Goal: Task Accomplishment & Management: Complete application form

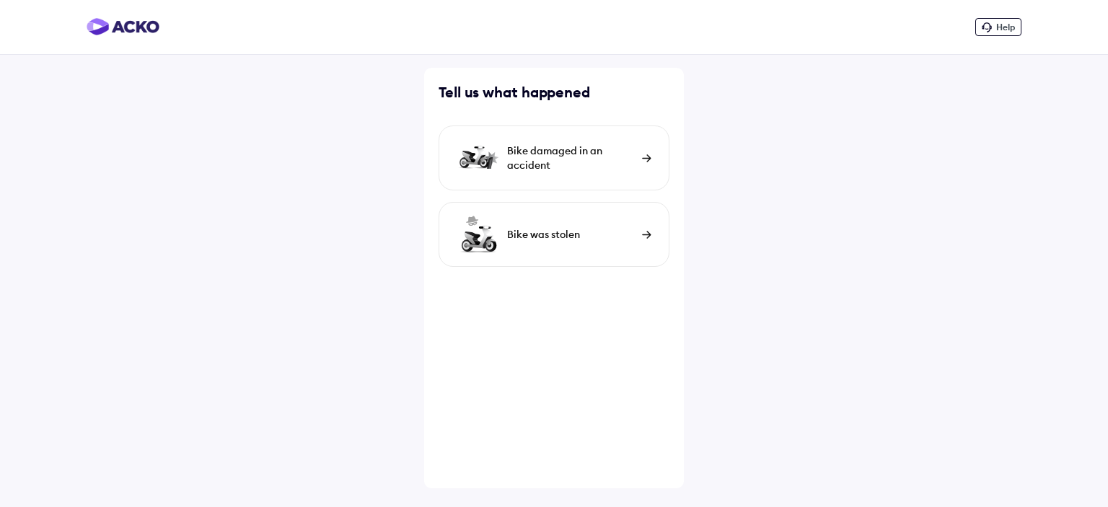
click at [588, 167] on div "Bike damaged in an accident" at bounding box center [571, 158] width 128 height 29
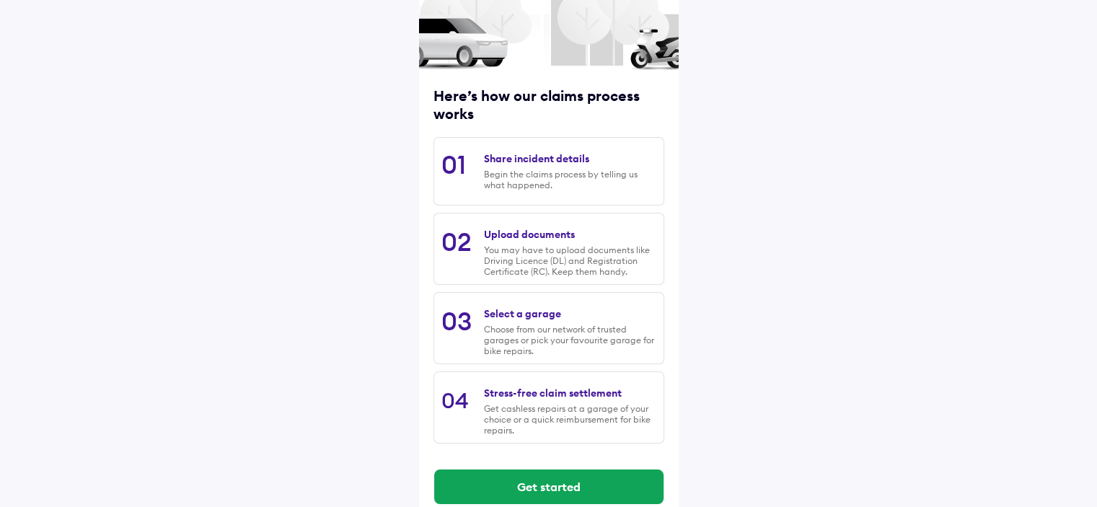
scroll to position [141, 0]
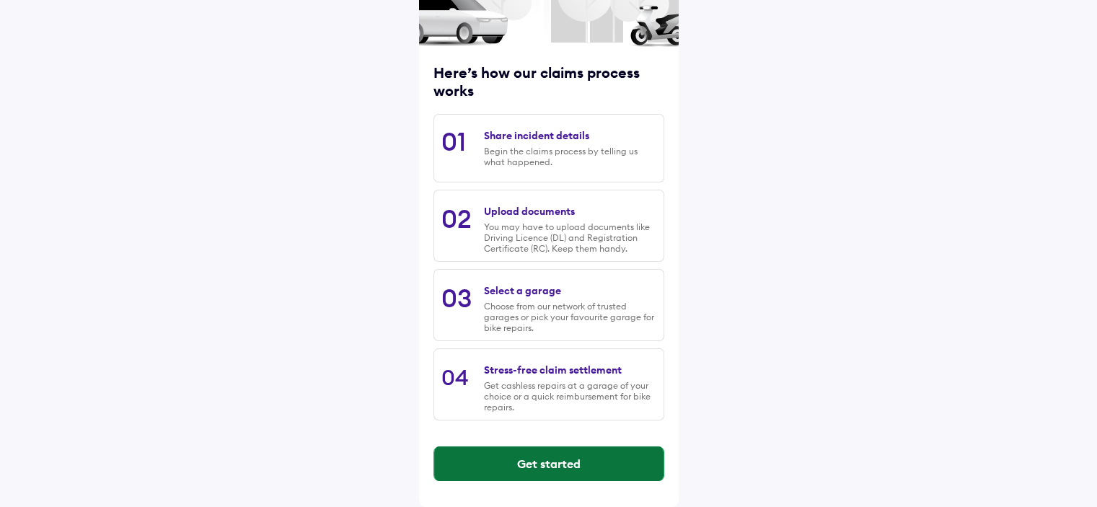
click at [604, 461] on button "Get started" at bounding box center [548, 463] width 229 height 35
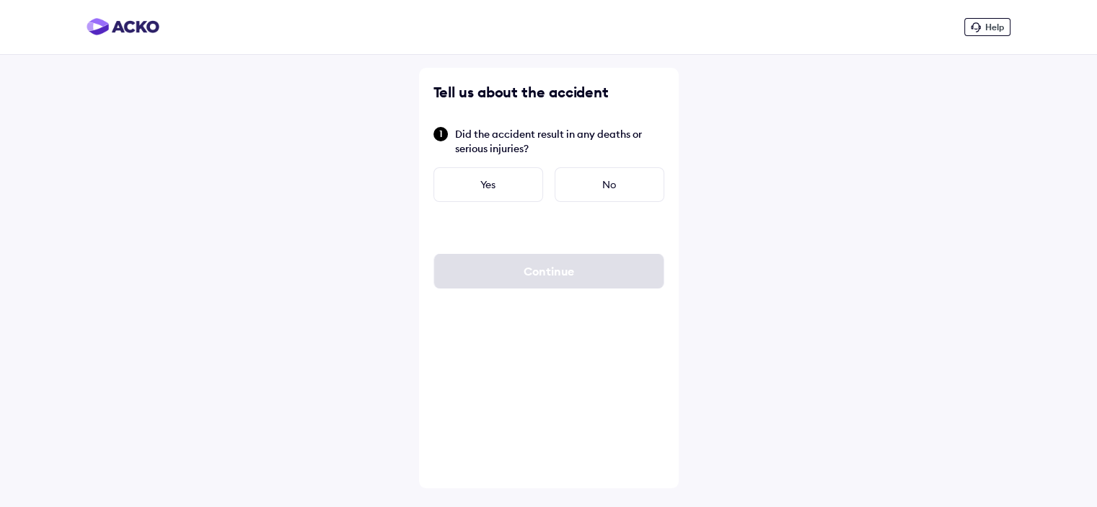
scroll to position [0, 0]
click at [612, 177] on div "No" at bounding box center [615, 184] width 110 height 35
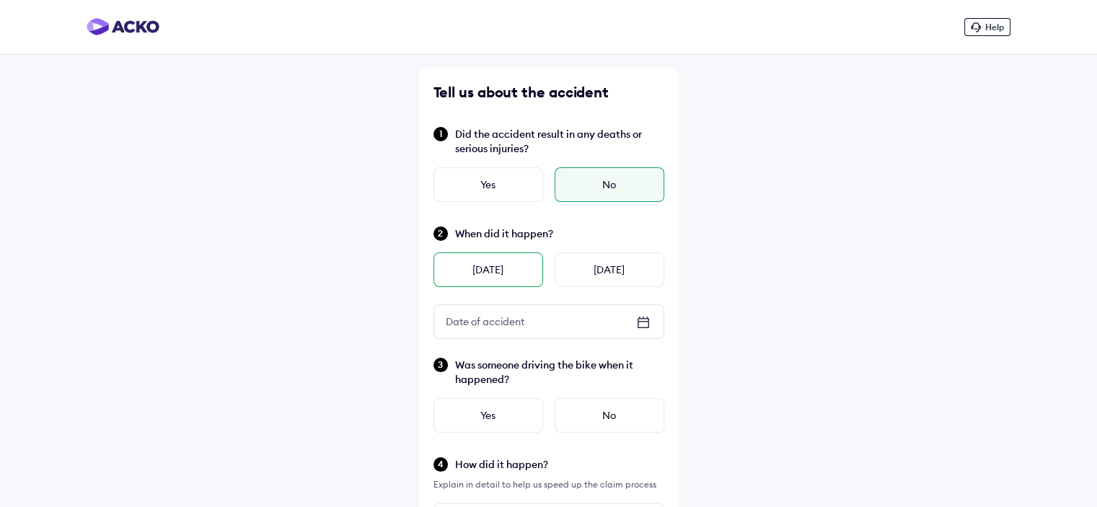
click at [487, 273] on div "[DATE]" at bounding box center [488, 269] width 110 height 35
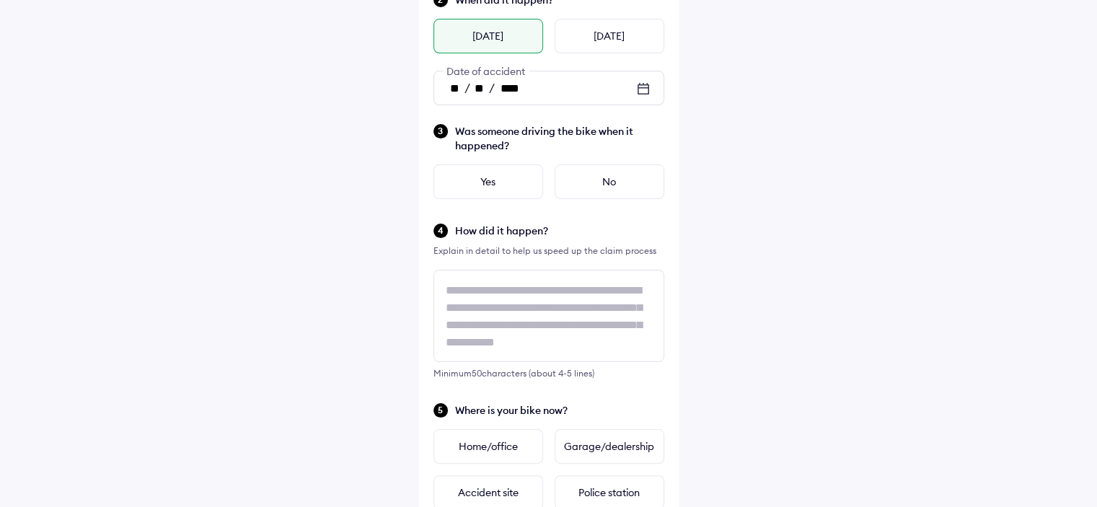
scroll to position [242, 0]
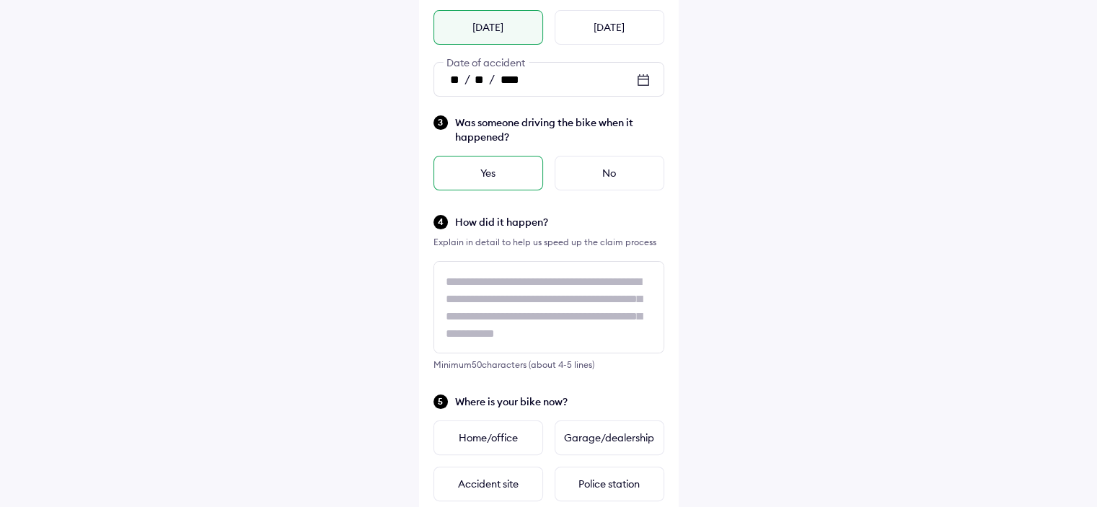
click at [502, 180] on div "Yes" at bounding box center [488, 173] width 110 height 35
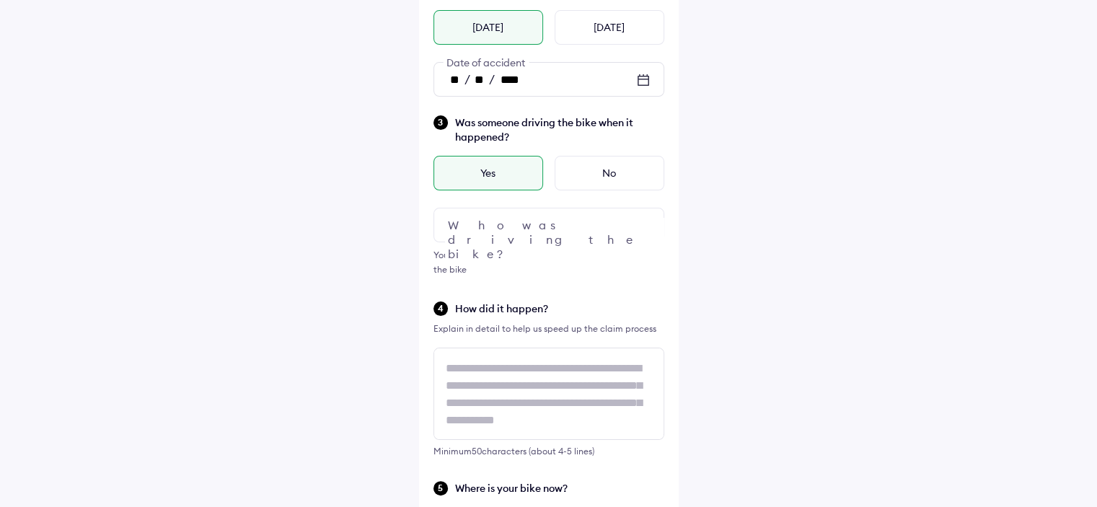
click at [517, 227] on div at bounding box center [548, 225] width 231 height 35
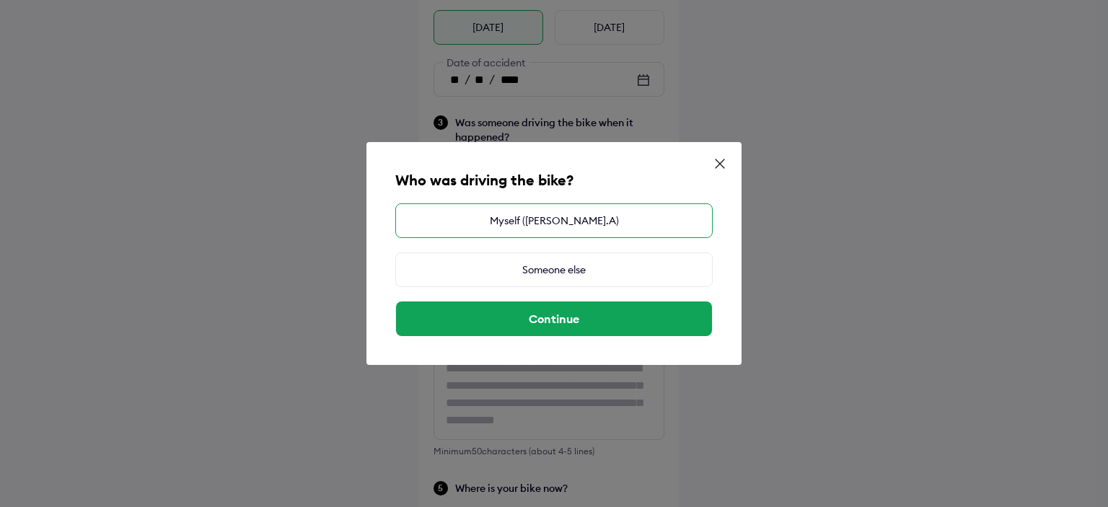
click at [560, 208] on div "Myself ([PERSON_NAME].A)" at bounding box center [553, 220] width 317 height 35
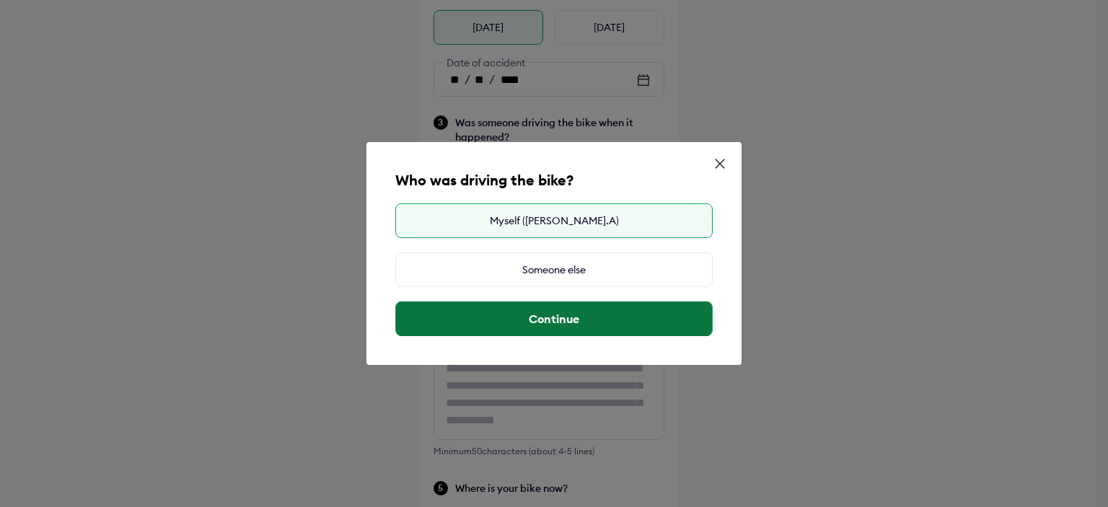
click at [565, 314] on button "Continue" at bounding box center [554, 319] width 316 height 35
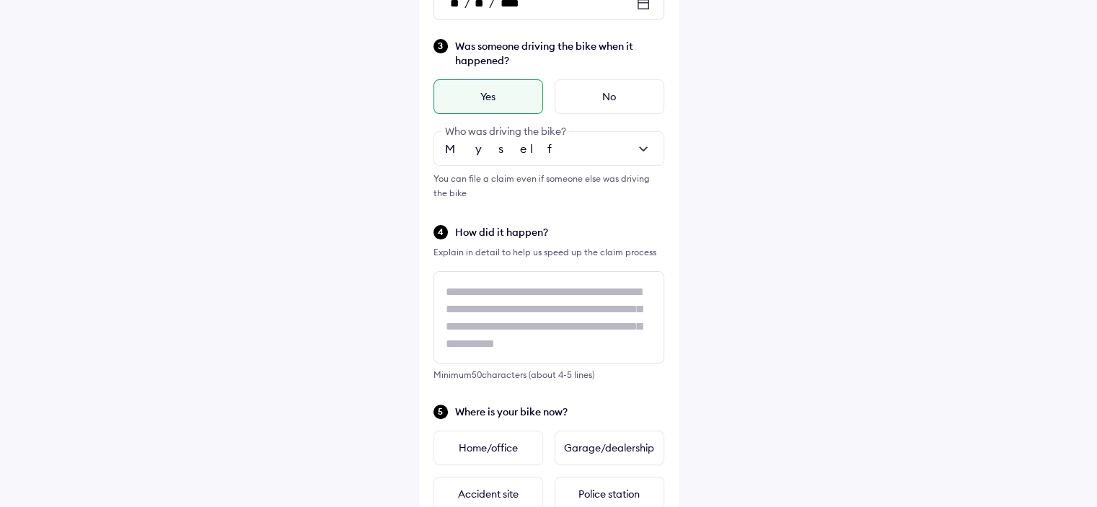
scroll to position [323, 0]
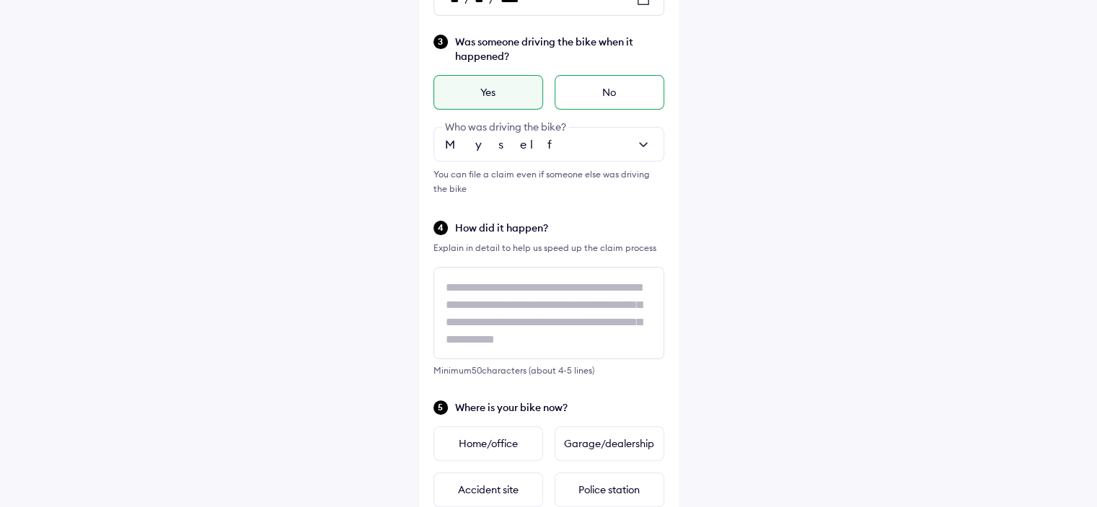
click at [620, 99] on div "No" at bounding box center [610, 92] width 110 height 35
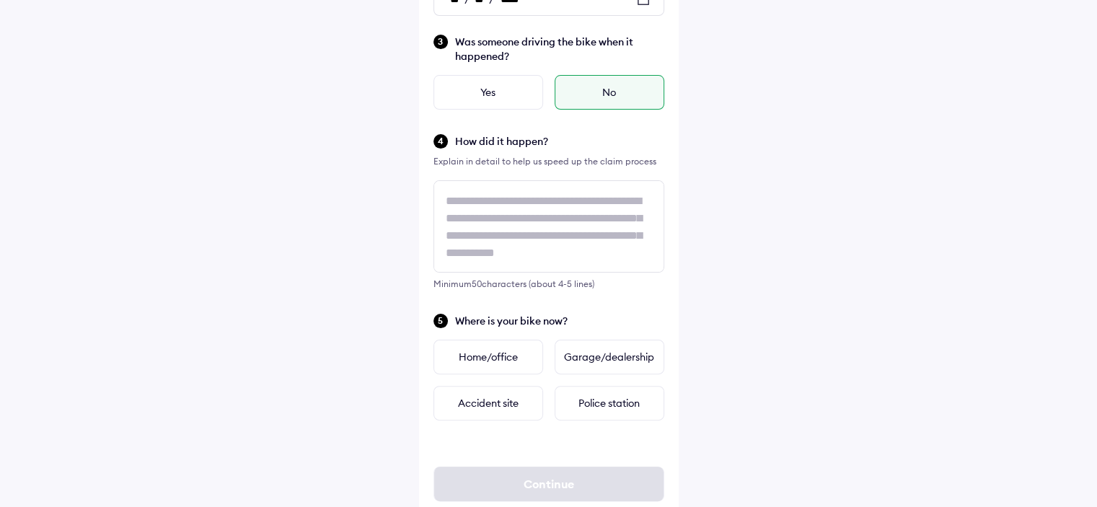
scroll to position [361, 0]
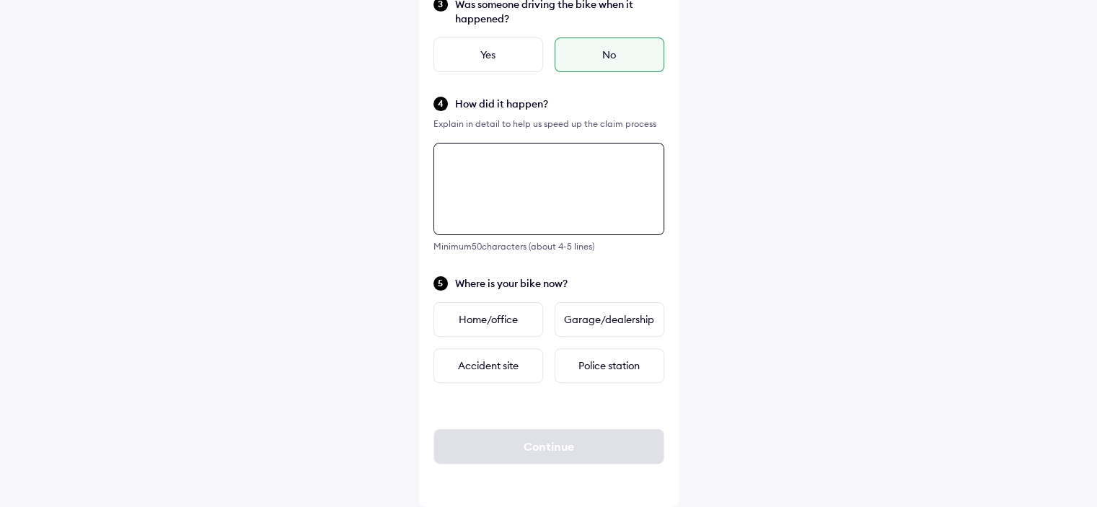
click at [543, 181] on textarea at bounding box center [548, 189] width 231 height 92
click at [521, 167] on textarea "To enrich screen reader interactions, please activate Accessibility in Grammarl…" at bounding box center [548, 189] width 231 height 92
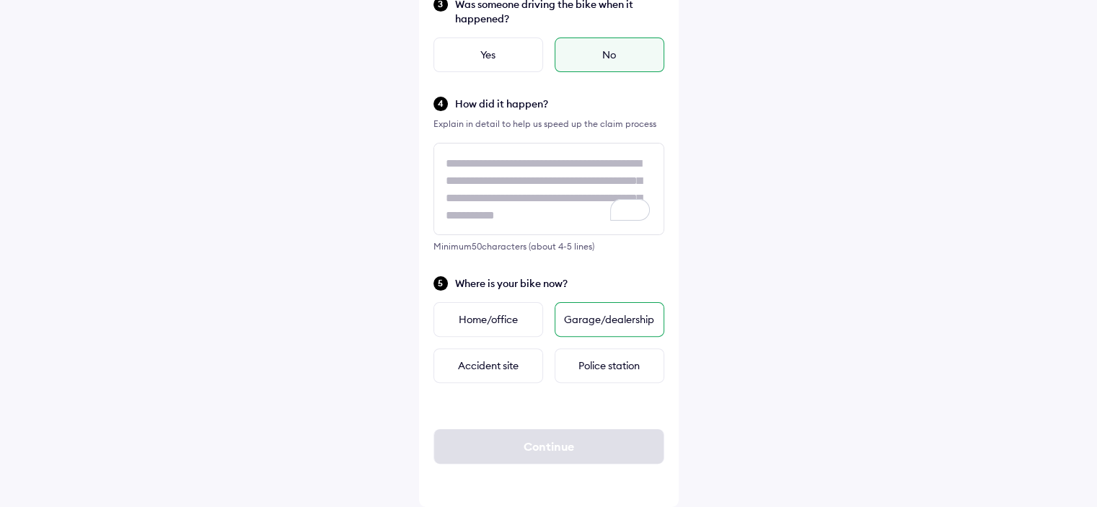
click at [605, 320] on div "Garage/dealership" at bounding box center [610, 319] width 110 height 35
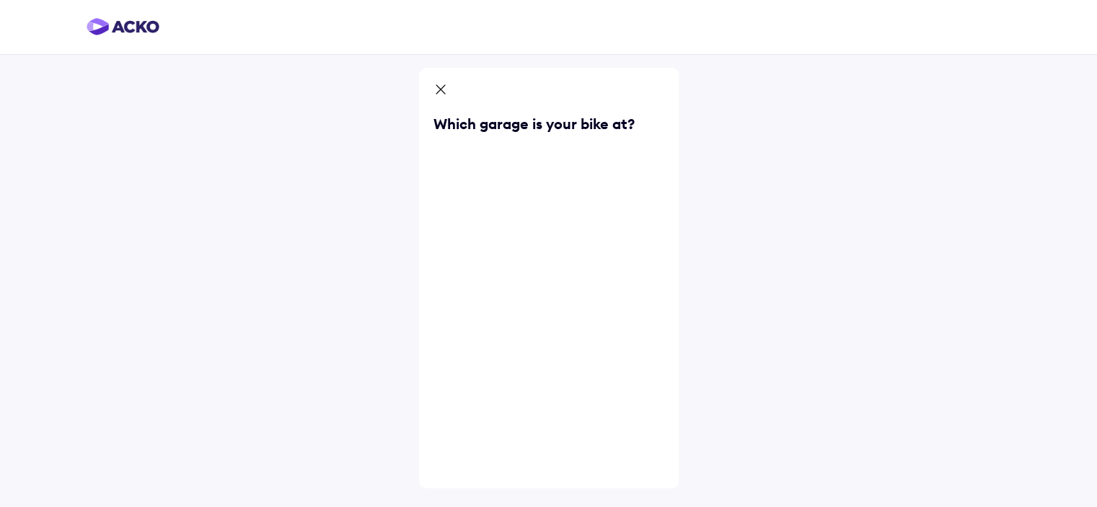
scroll to position [0, 0]
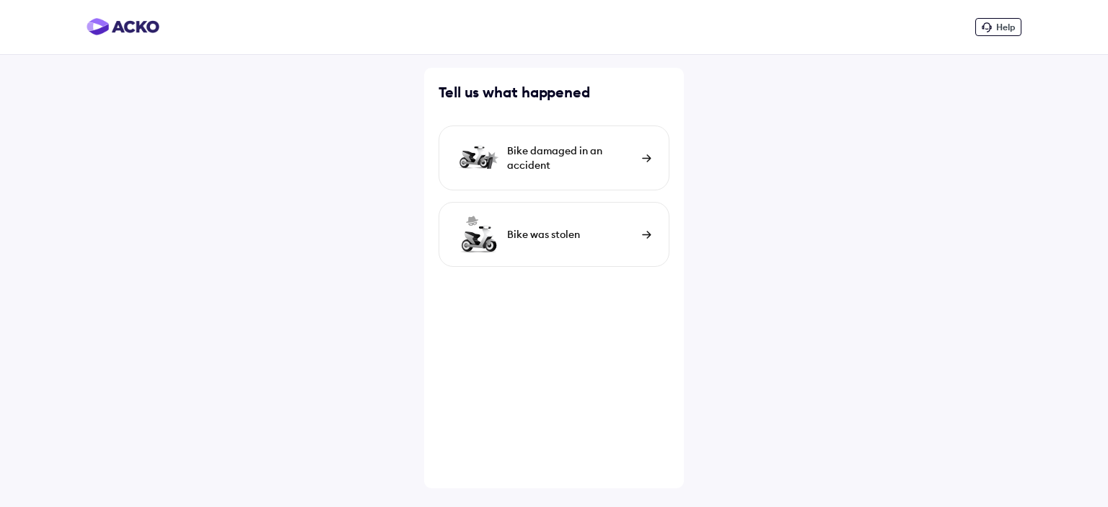
click at [553, 154] on div "Bike damaged in an accident" at bounding box center [571, 158] width 128 height 29
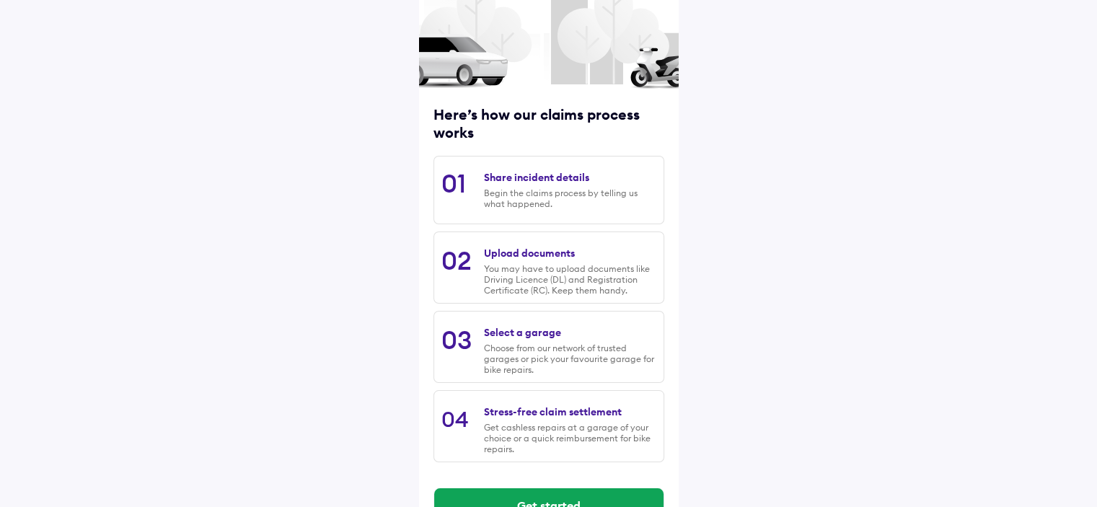
scroll to position [141, 0]
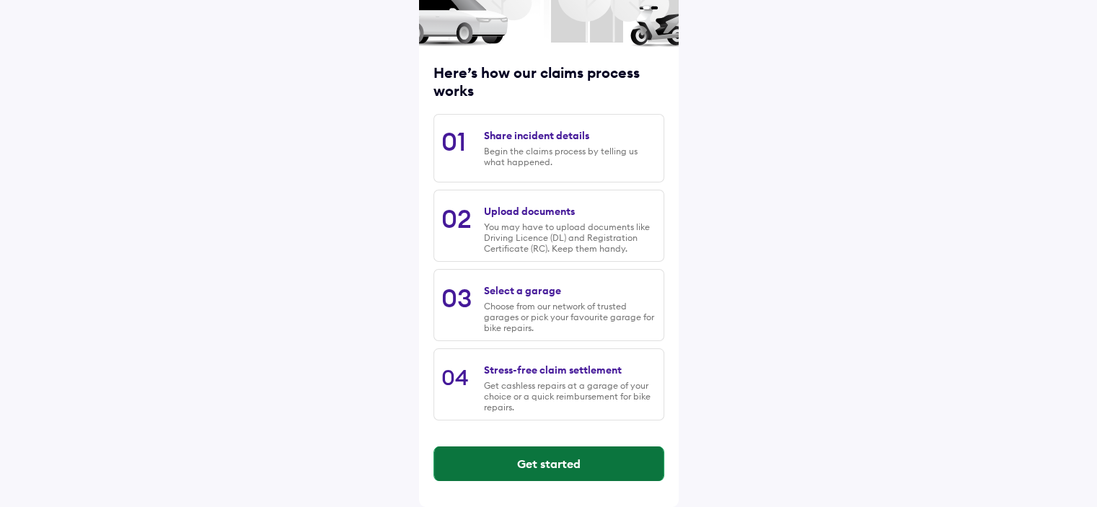
click at [586, 480] on button "Get started" at bounding box center [548, 463] width 229 height 35
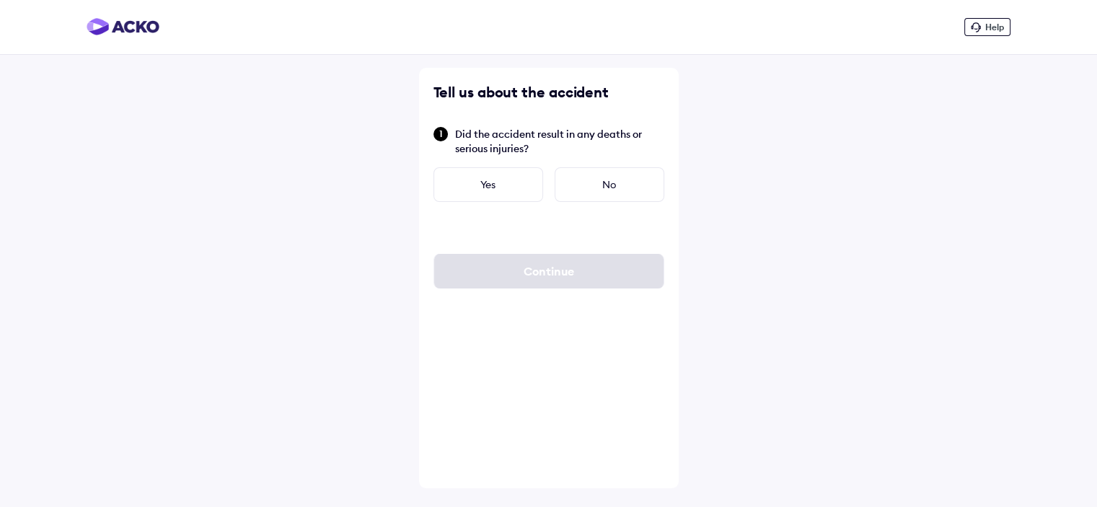
scroll to position [0, 0]
click at [578, 174] on div "No" at bounding box center [615, 184] width 110 height 35
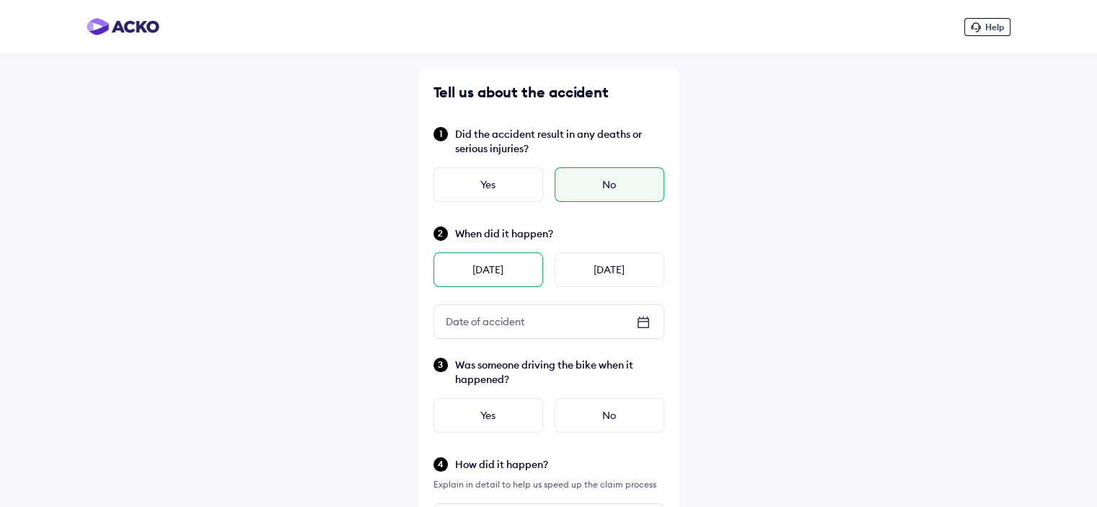
click at [499, 273] on div "Yesterday" at bounding box center [488, 269] width 110 height 35
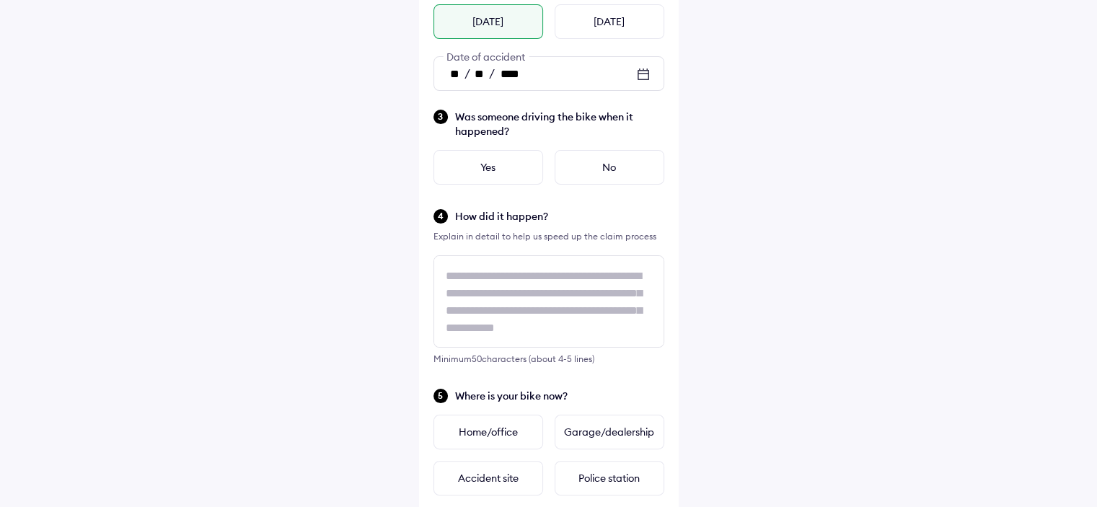
scroll to position [249, 0]
click at [610, 161] on div "No" at bounding box center [610, 166] width 110 height 35
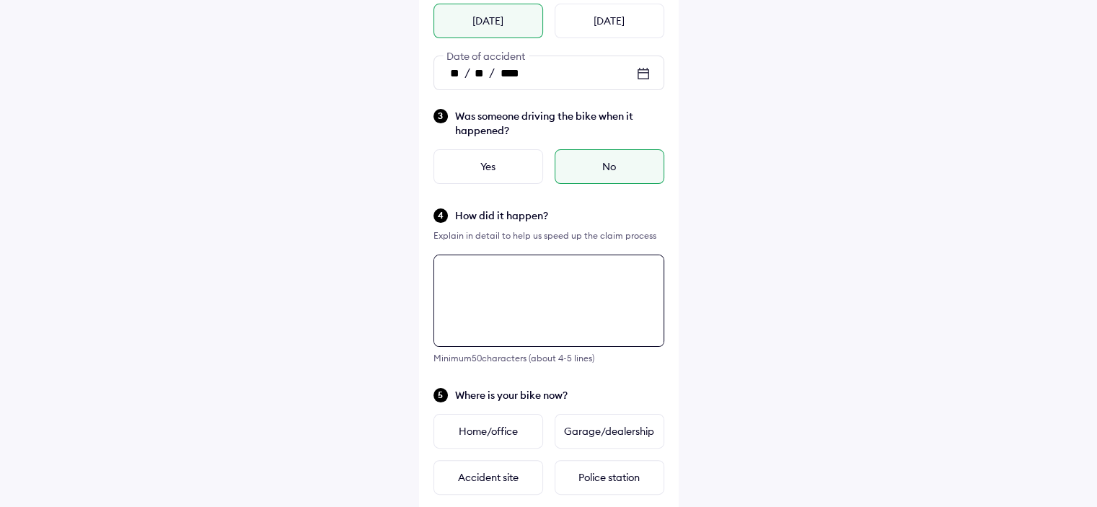
click at [555, 296] on textarea at bounding box center [548, 301] width 231 height 92
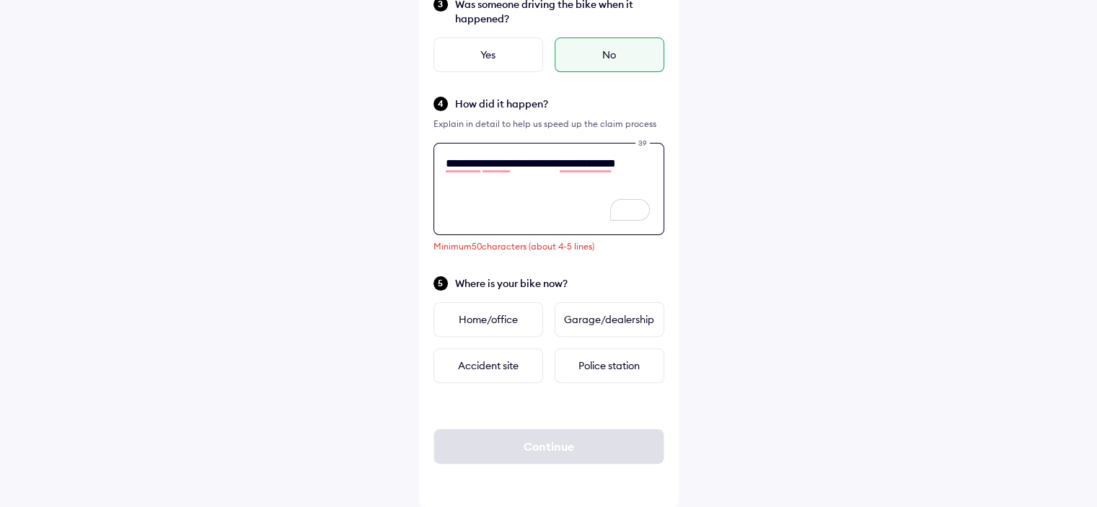
click at [643, 164] on textarea "**********" at bounding box center [548, 189] width 231 height 92
paste textarea "*******"
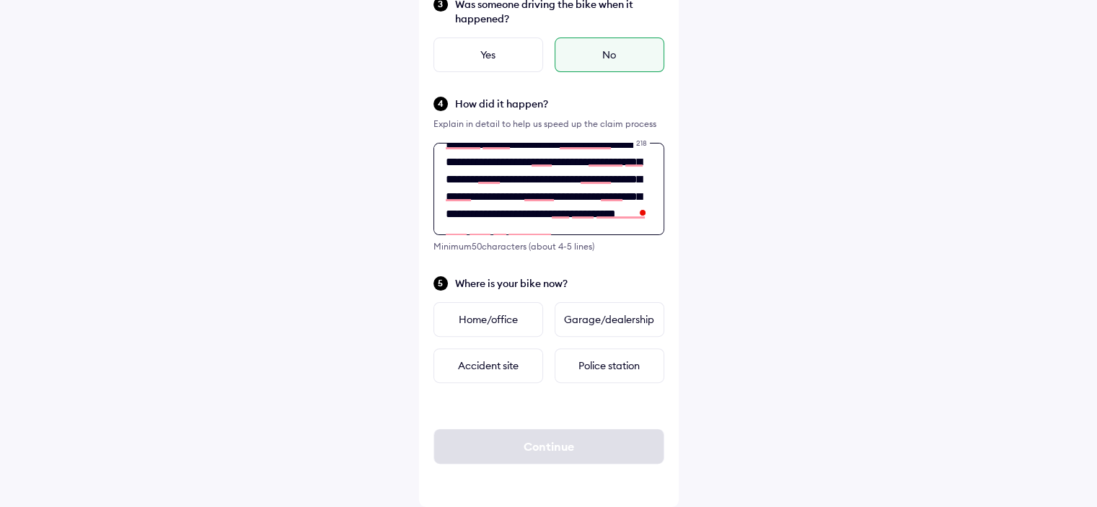
scroll to position [40, 0]
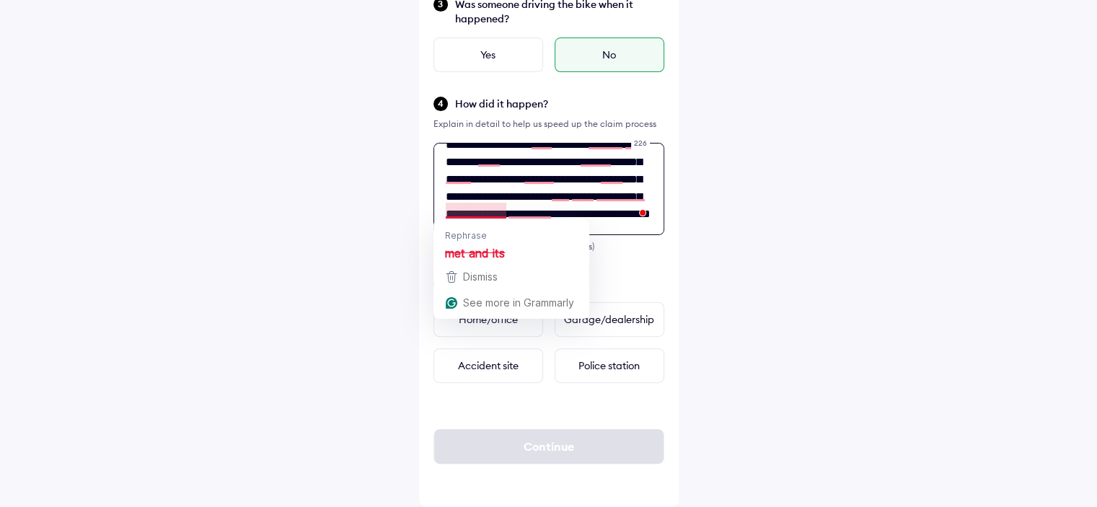
paste textarea "**********"
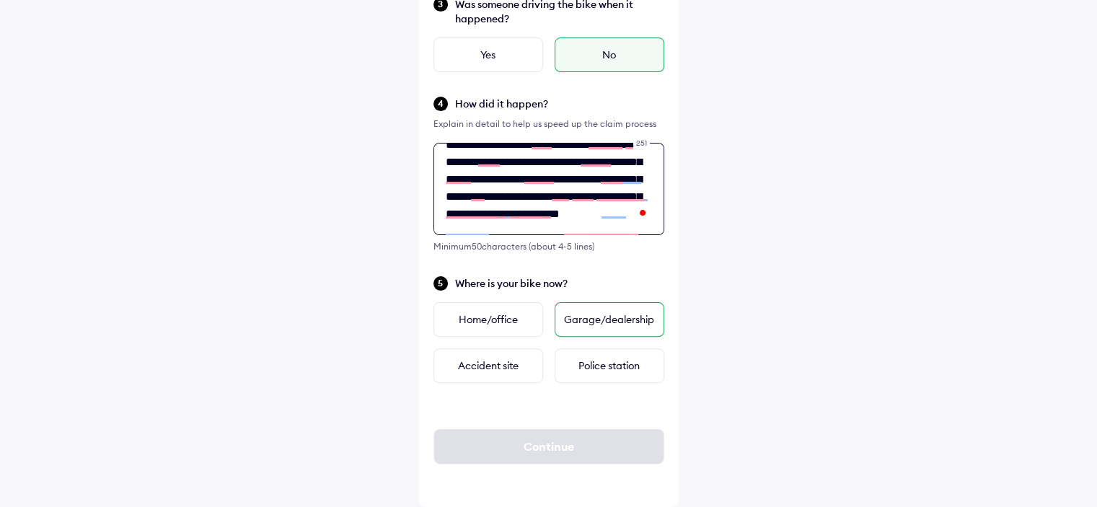
type textarea "**********"
click at [595, 330] on div "Garage/dealership" at bounding box center [610, 319] width 110 height 35
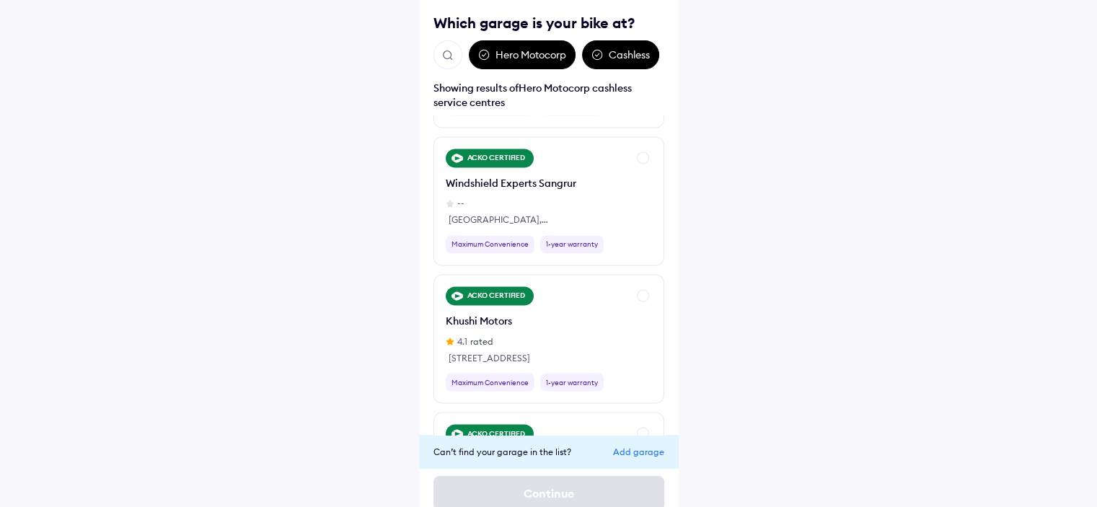
scroll to position [1399, 0]
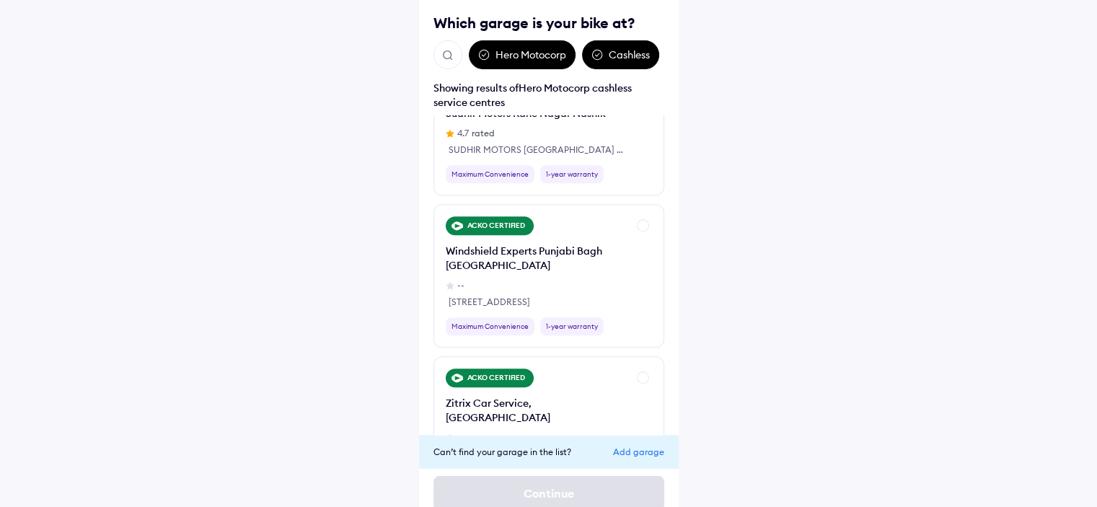
click at [637, 454] on div "Add garage" at bounding box center [638, 451] width 51 height 11
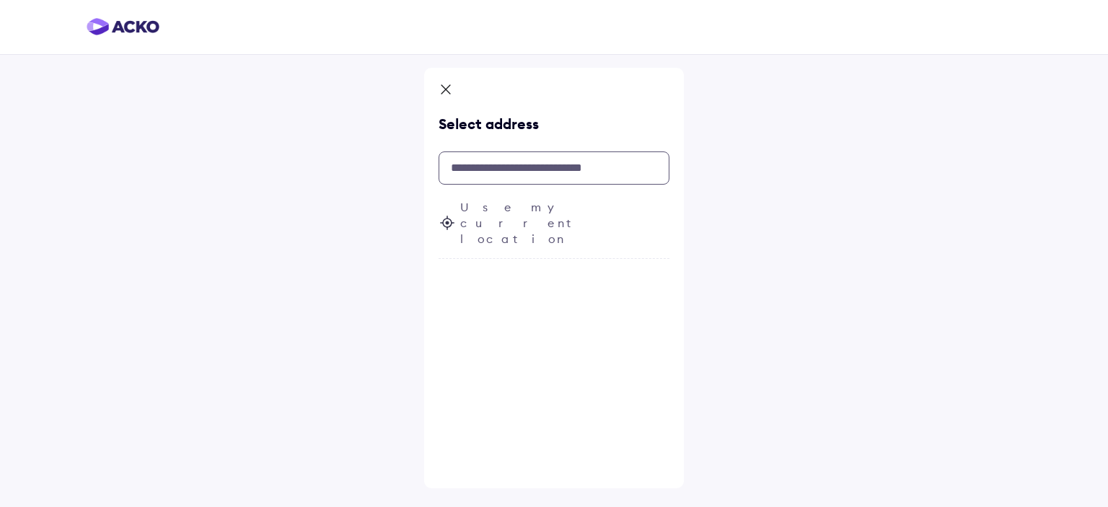
click at [498, 163] on input "text" at bounding box center [554, 167] width 231 height 33
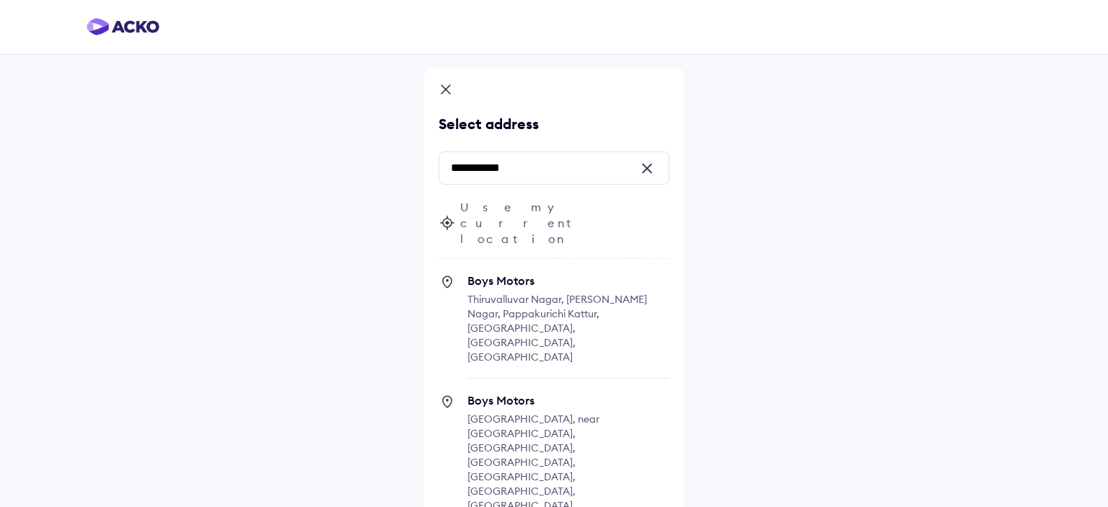
click at [477, 211] on span "Use my current location" at bounding box center [564, 223] width 209 height 48
click at [498, 176] on input "**********" at bounding box center [554, 167] width 231 height 33
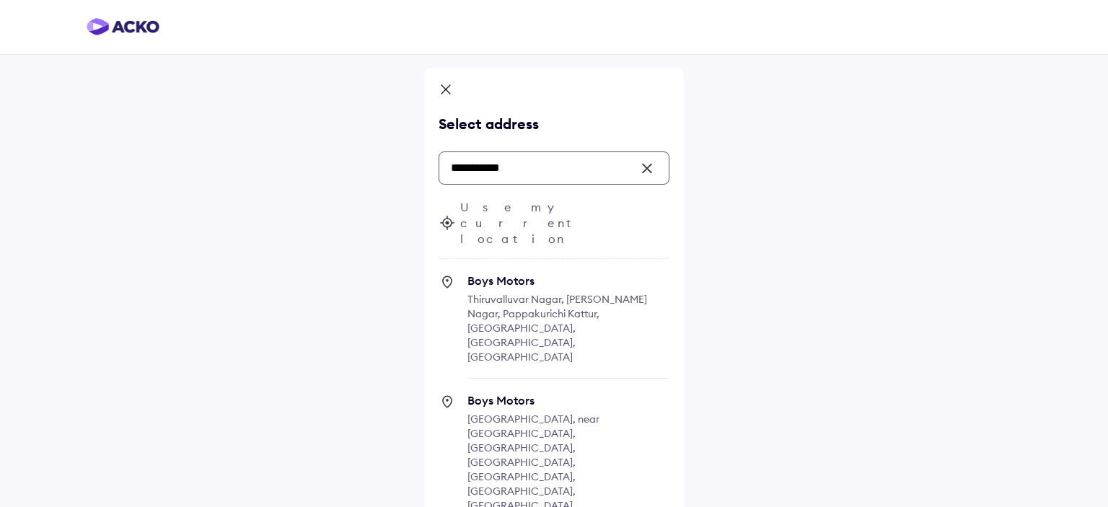
paste input "**********"
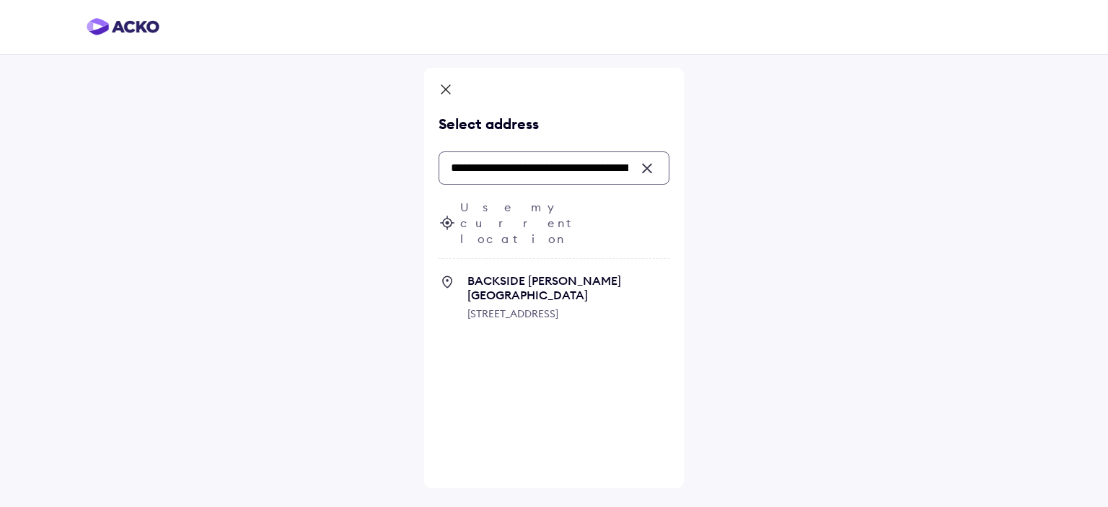
click at [496, 307] on span "19A, Birds Rd, Melapudur, Cantonment, Tiruchirappalli, Tamil Nadu 620001, India" at bounding box center [512, 313] width 91 height 13
type input "**********"
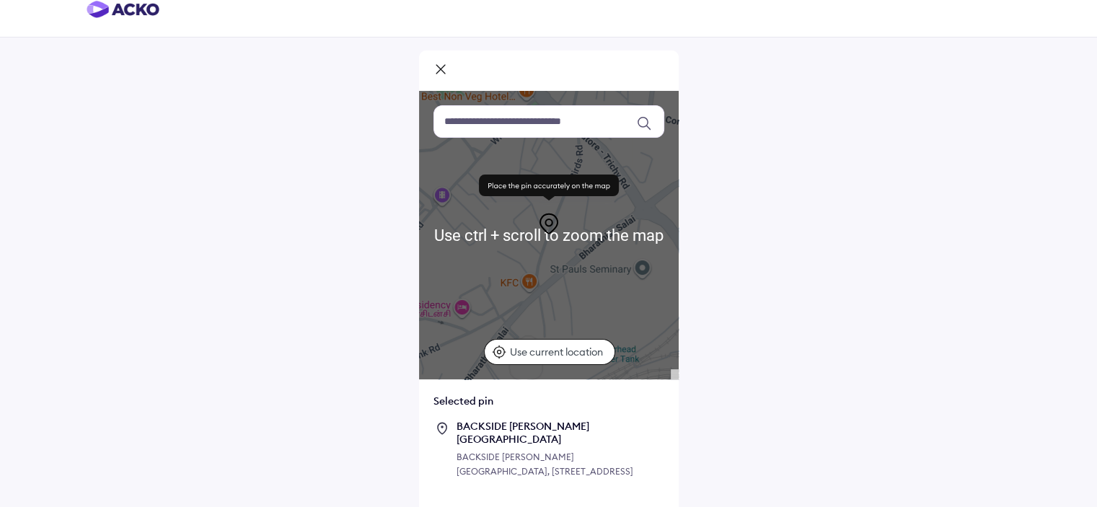
scroll to position [69, 0]
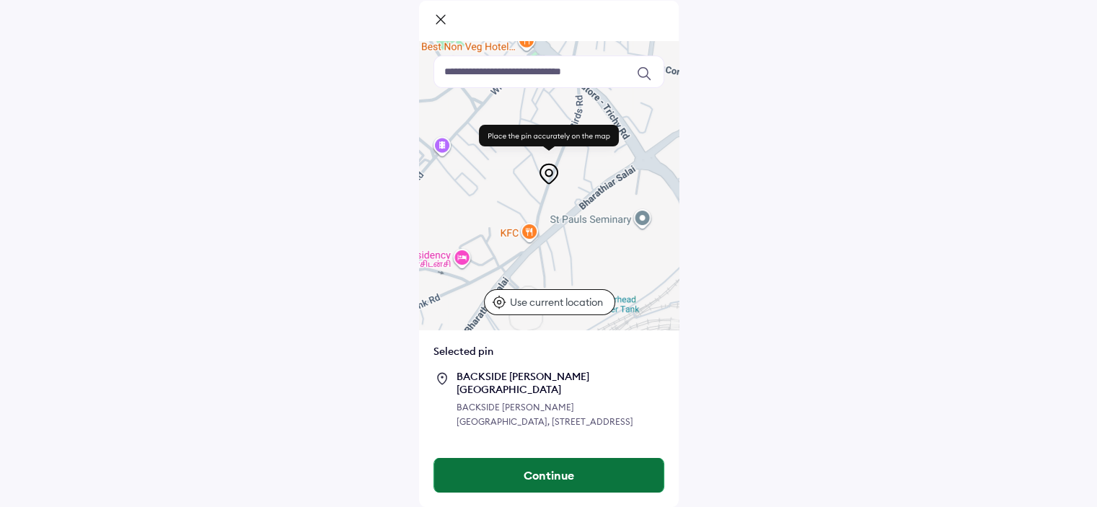
click at [557, 467] on button "Continue" at bounding box center [548, 475] width 229 height 35
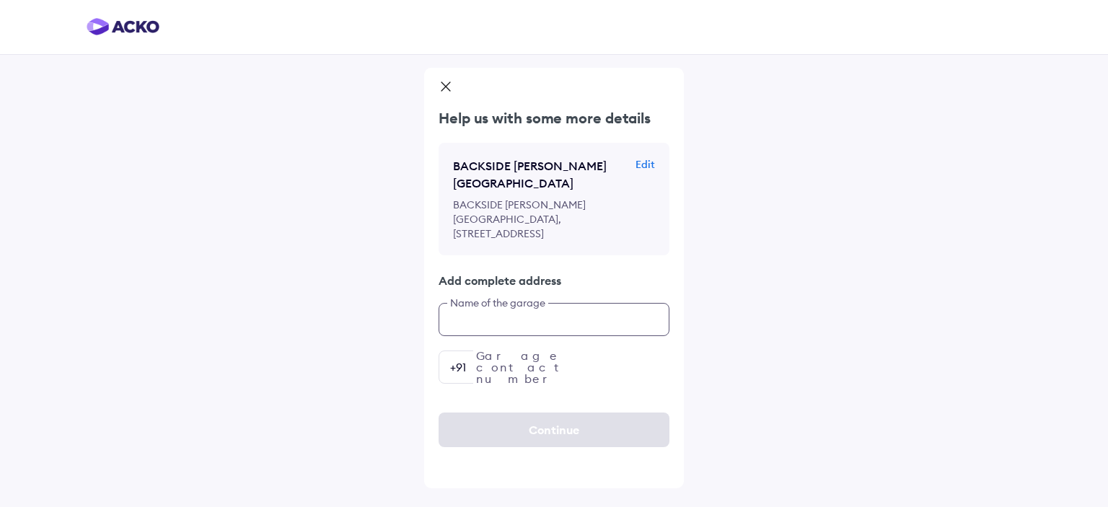
click at [505, 314] on input "text" at bounding box center [554, 319] width 231 height 33
type input "**********"
click at [514, 372] on input "number" at bounding box center [554, 367] width 231 height 33
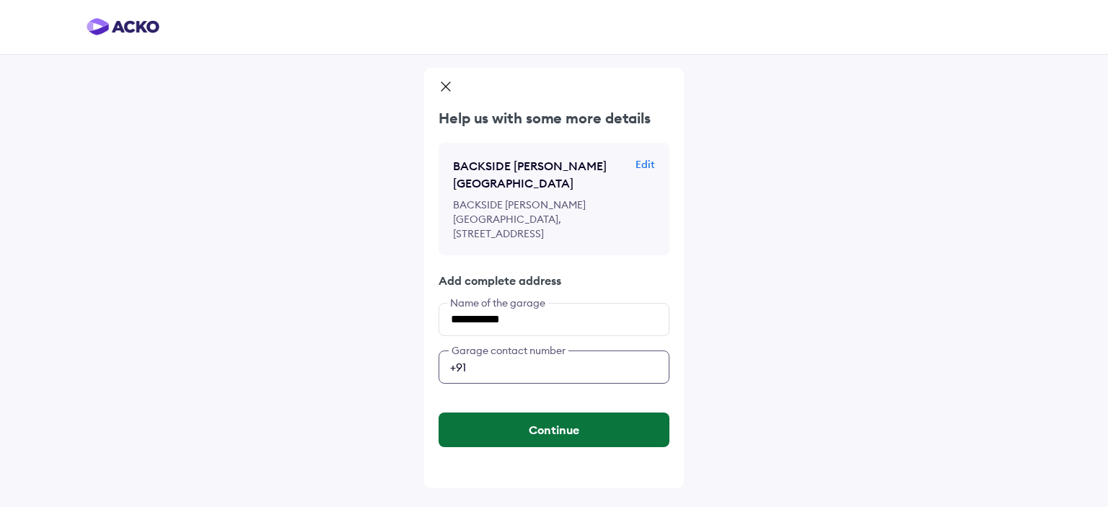
type input "**********"
click at [514, 435] on button "Continue" at bounding box center [554, 430] width 231 height 35
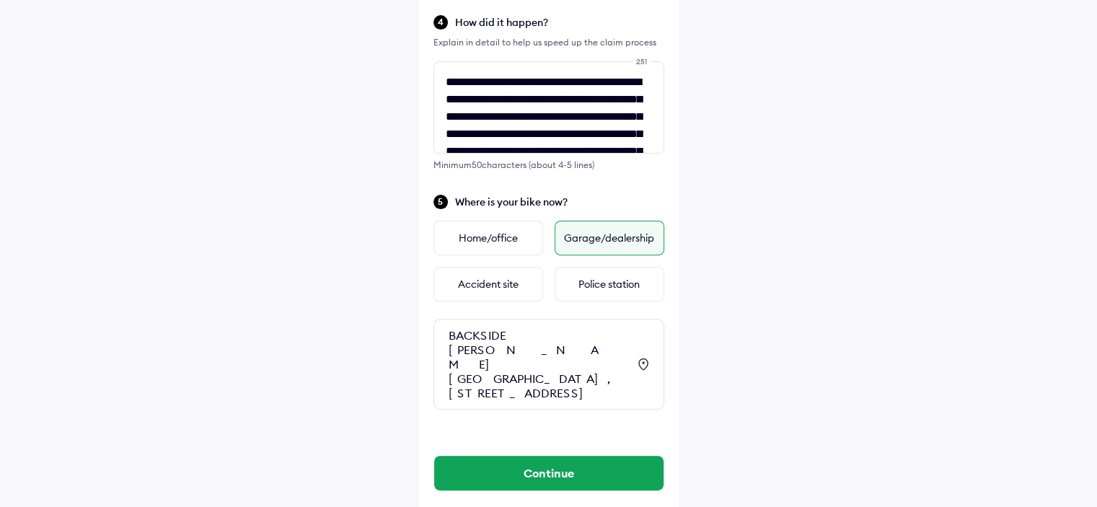
scroll to position [454, 0]
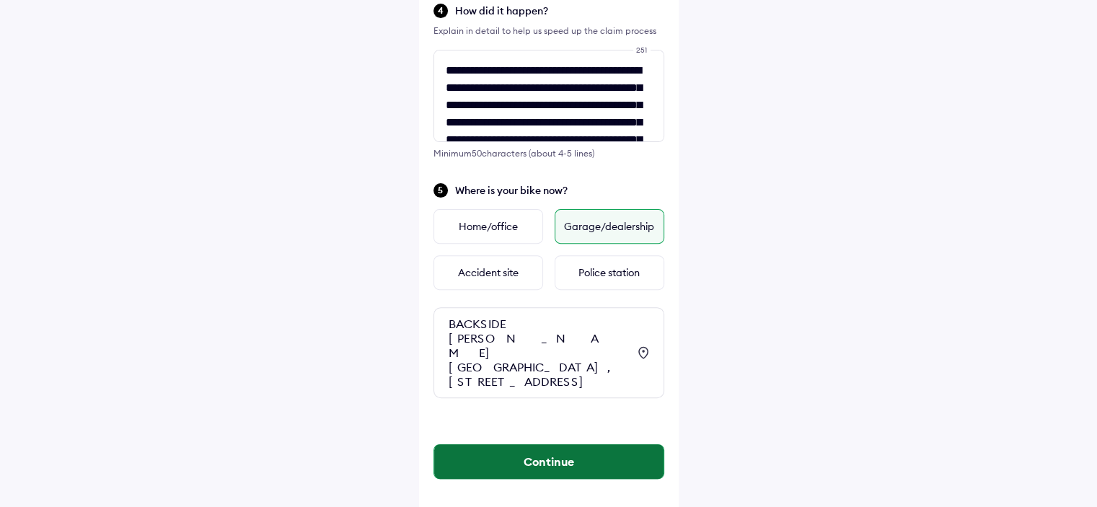
click at [563, 446] on button "Continue" at bounding box center [548, 461] width 229 height 35
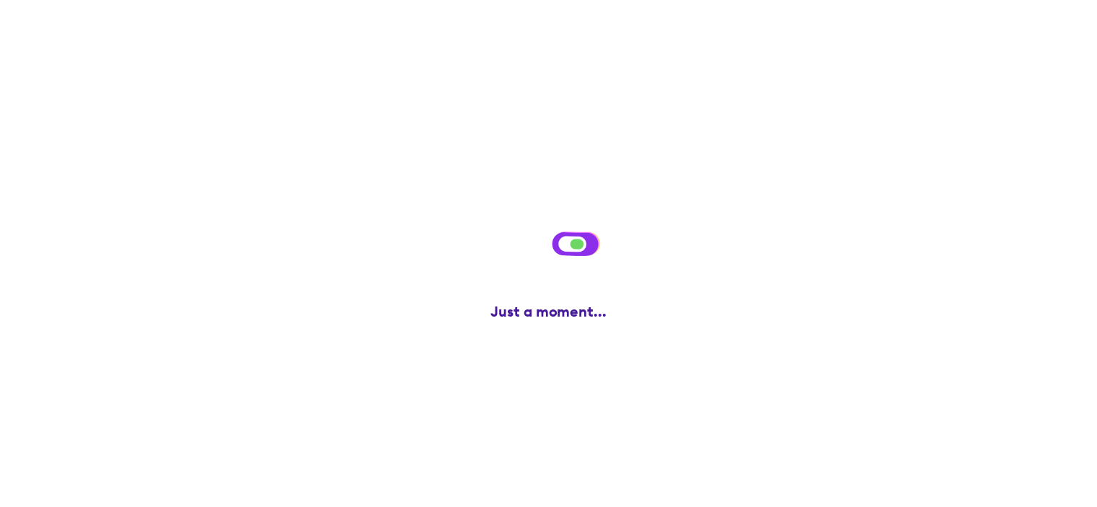
scroll to position [0, 0]
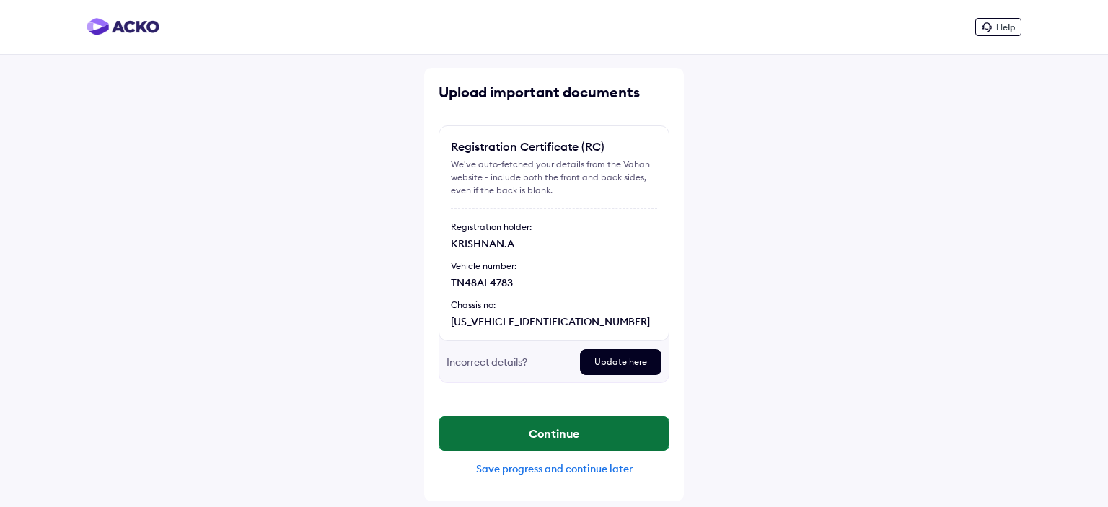
click at [557, 431] on button "Continue" at bounding box center [553, 433] width 229 height 35
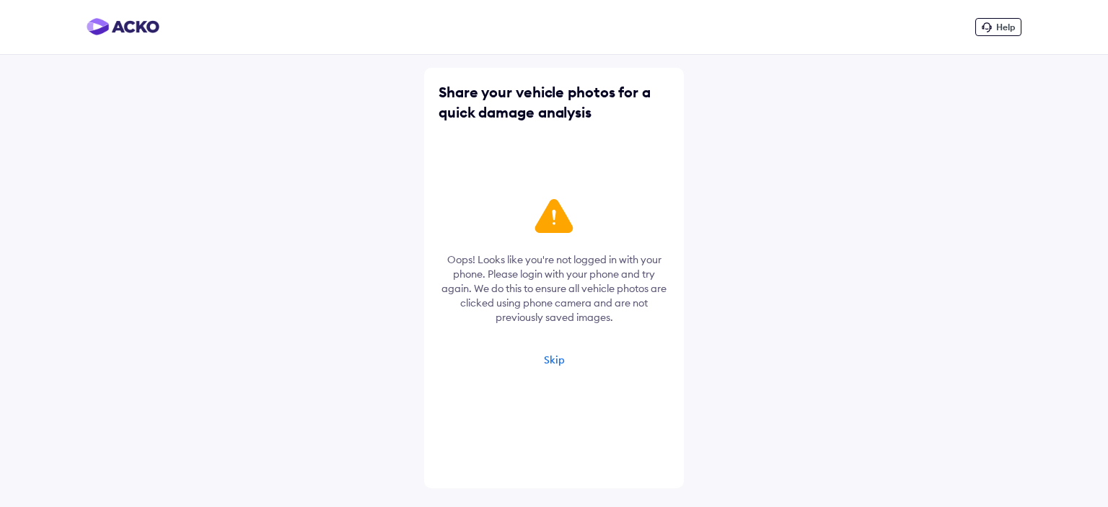
click at [556, 354] on div "Skip" at bounding box center [554, 359] width 21 height 13
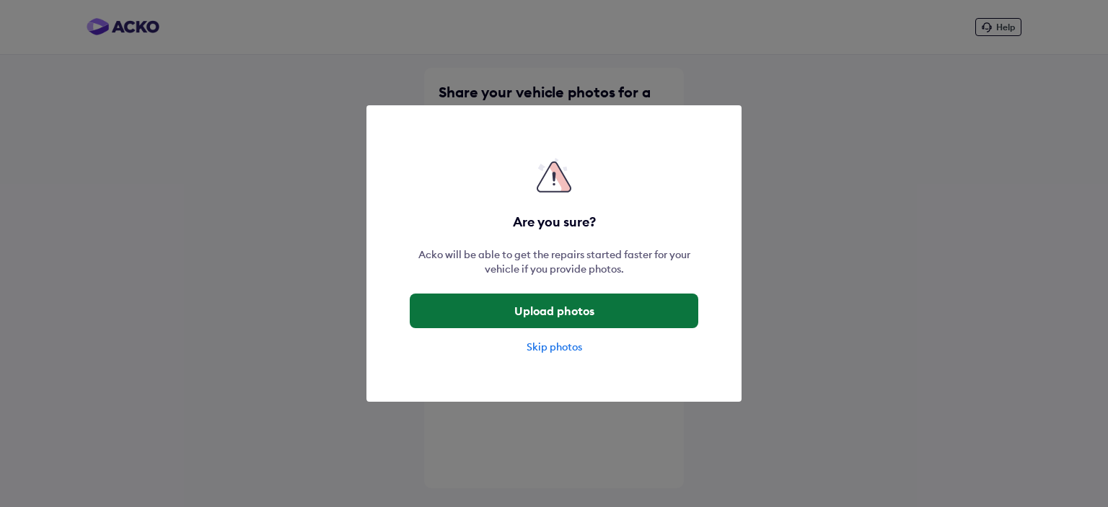
click at [565, 317] on button "Upload photos" at bounding box center [554, 311] width 289 height 35
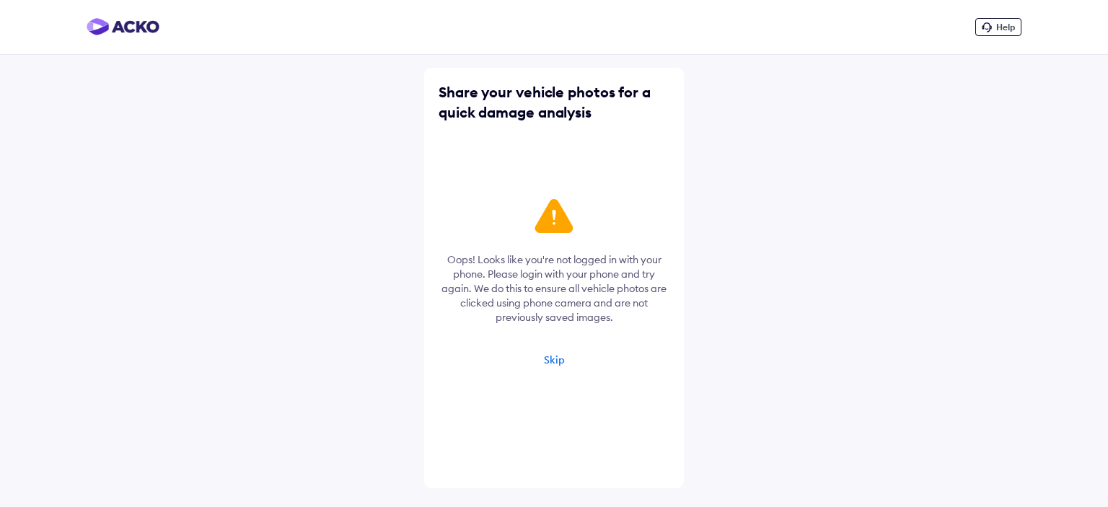
click at [555, 364] on div "Skip" at bounding box center [554, 359] width 21 height 13
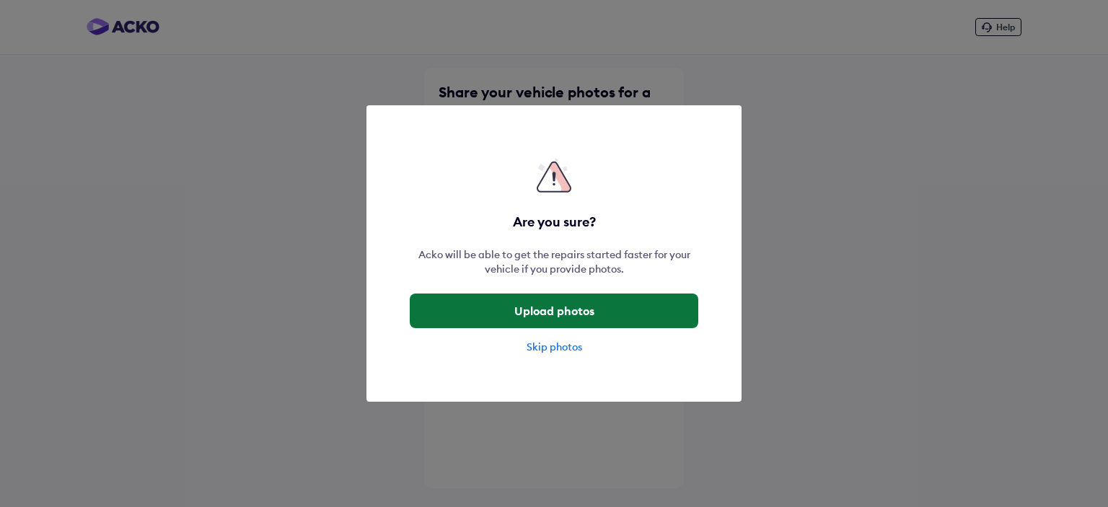
click at [553, 308] on button "Upload photos" at bounding box center [554, 311] width 289 height 35
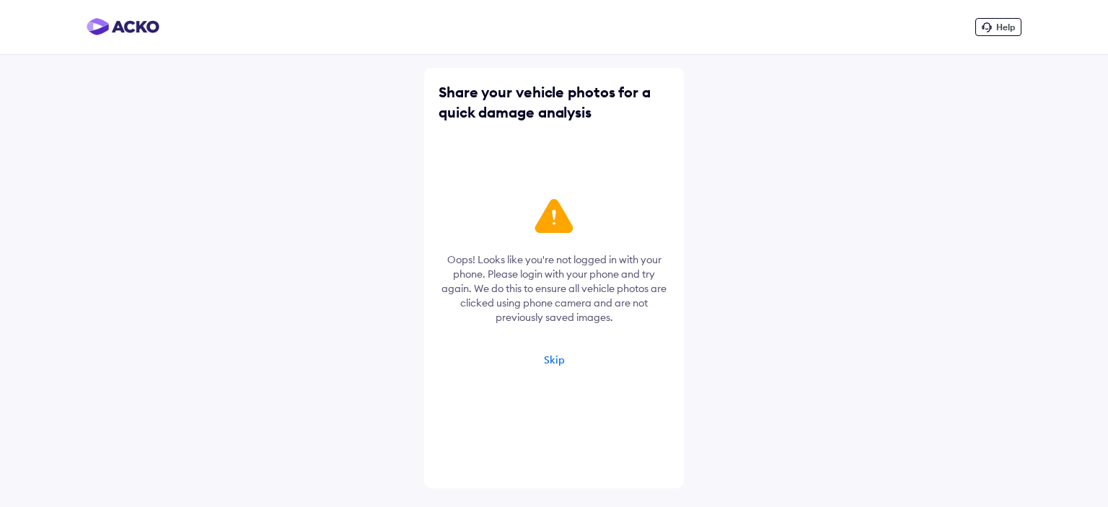
click at [549, 361] on div "Skip" at bounding box center [554, 359] width 21 height 13
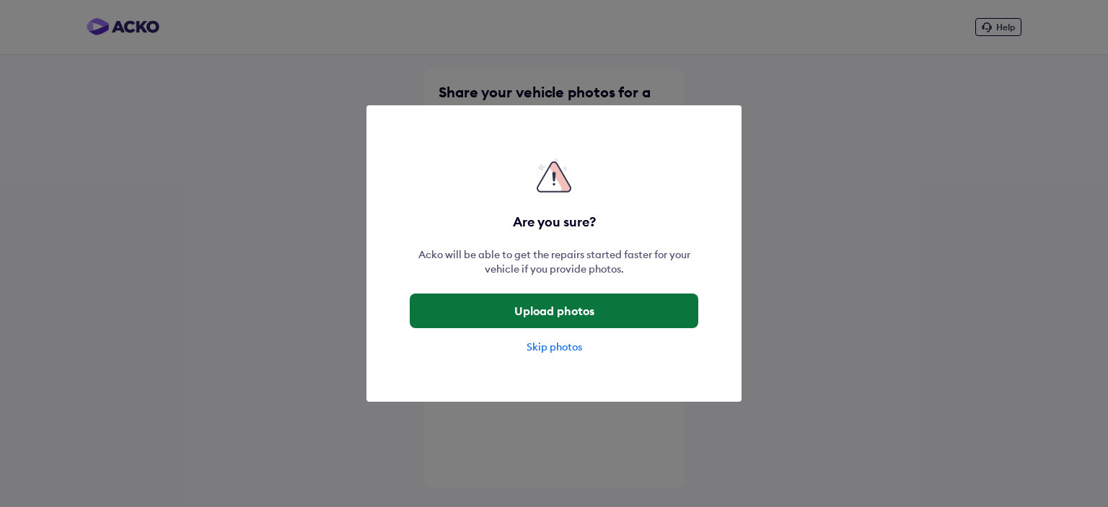
click at [630, 310] on button "Upload photos" at bounding box center [554, 311] width 289 height 35
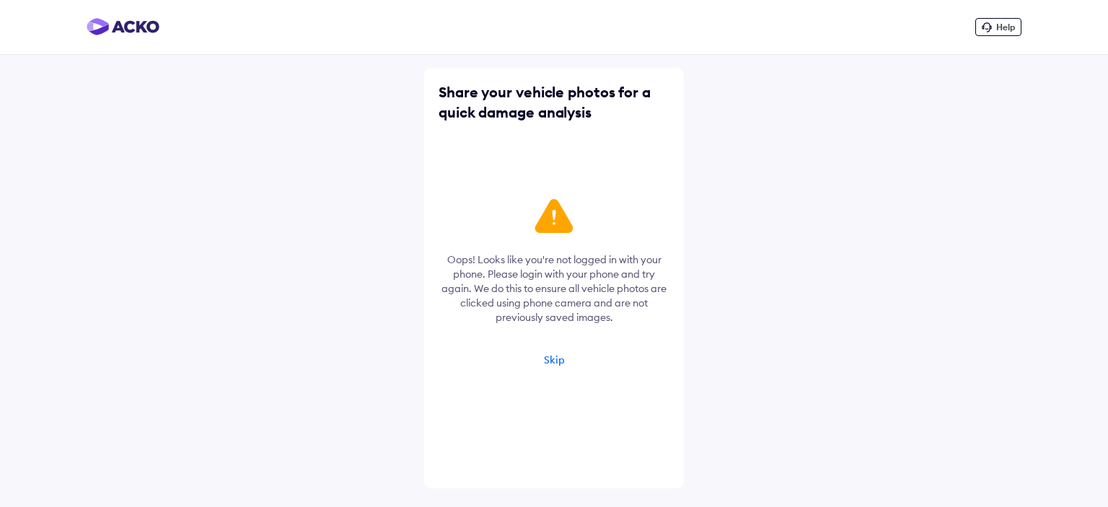
click at [549, 362] on div "Skip" at bounding box center [554, 359] width 21 height 13
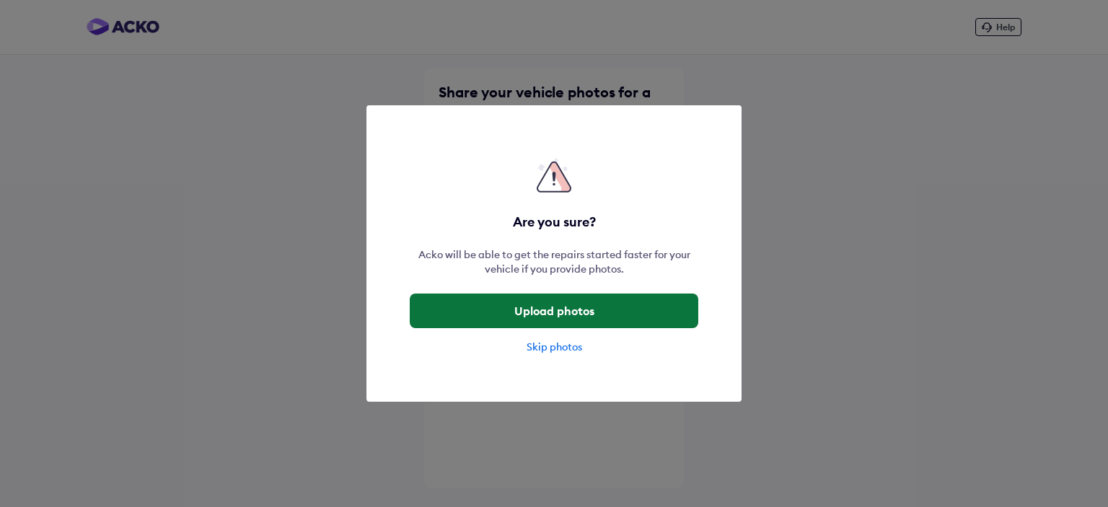
click at [568, 305] on button "Upload photos" at bounding box center [554, 311] width 289 height 35
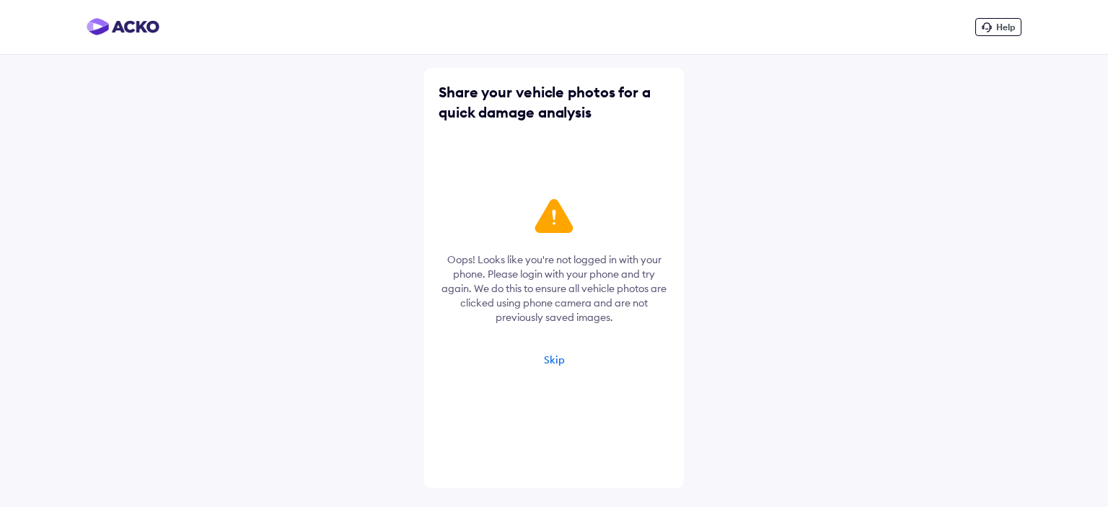
click at [557, 357] on div "Skip" at bounding box center [554, 359] width 21 height 13
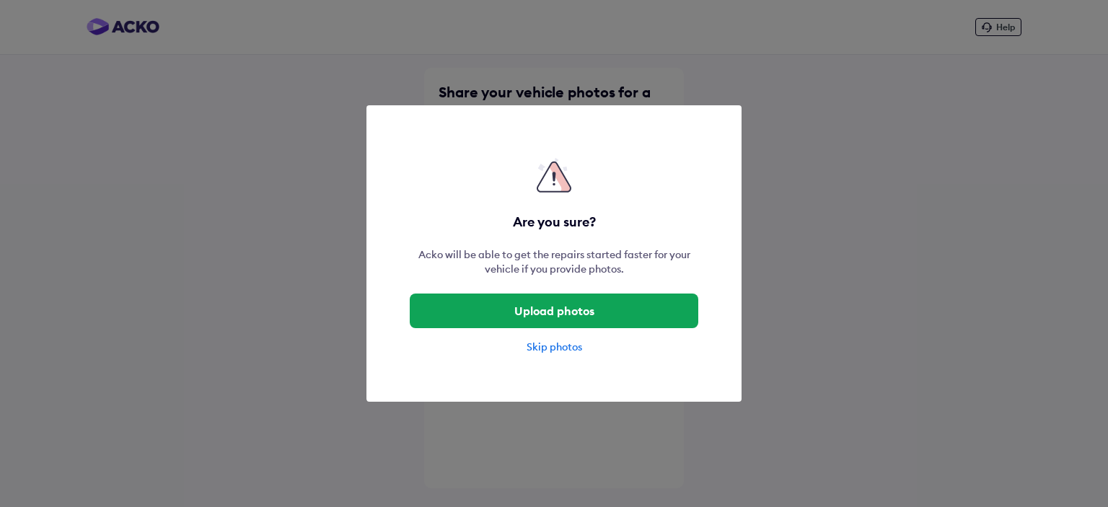
click at [566, 346] on div "Skip photos" at bounding box center [554, 347] width 289 height 14
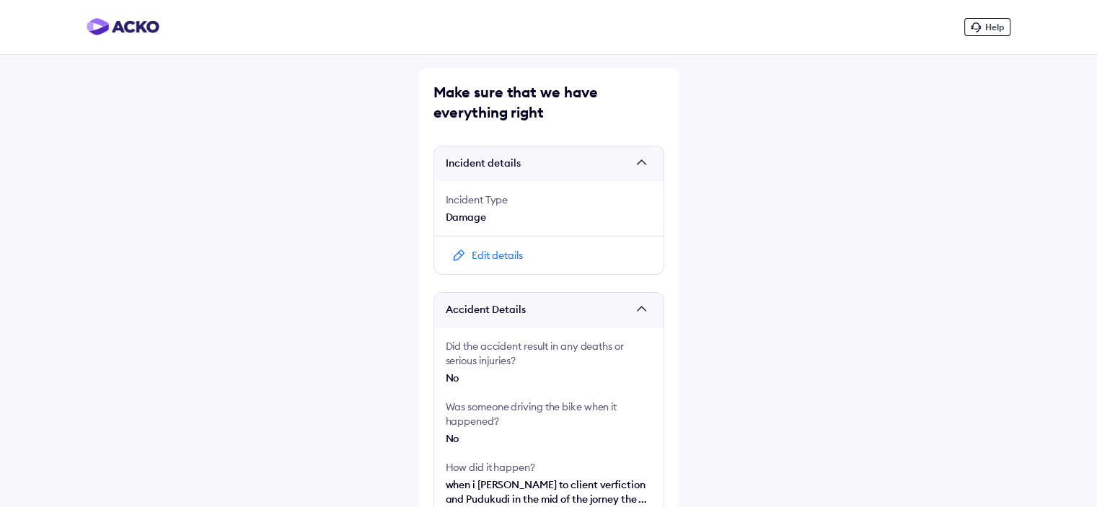
scroll to position [274, 0]
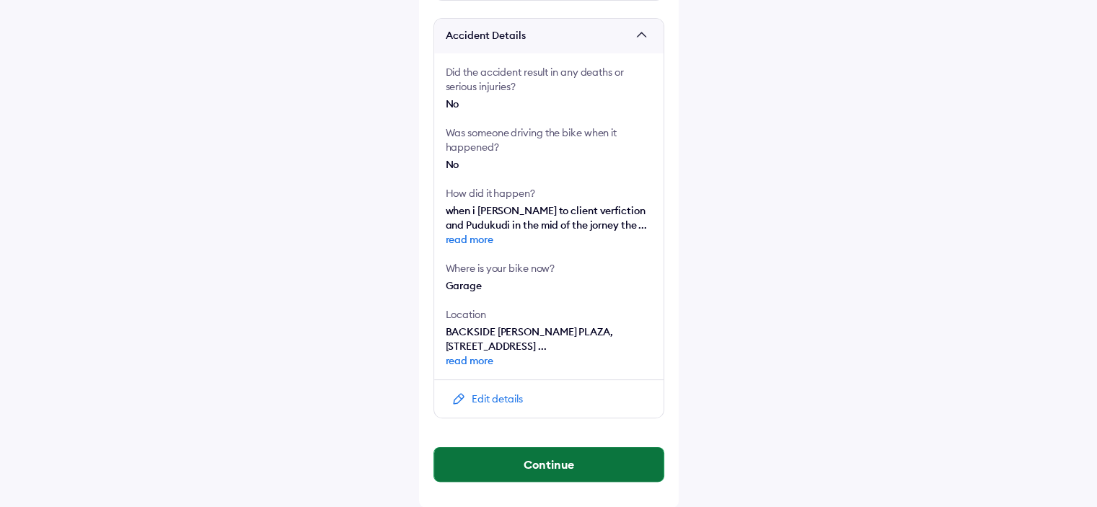
click at [549, 462] on button "Continue" at bounding box center [548, 464] width 229 height 35
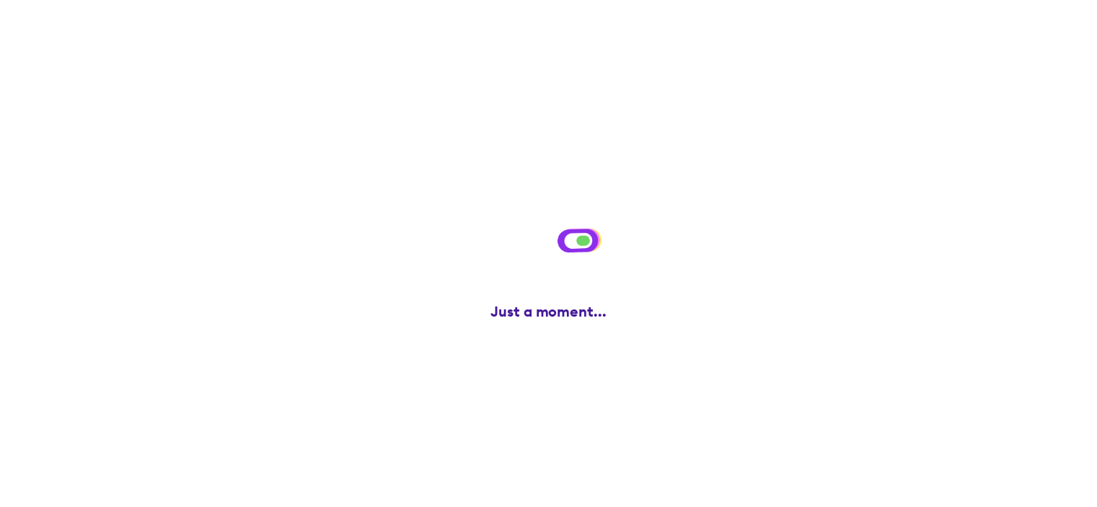
scroll to position [0, 0]
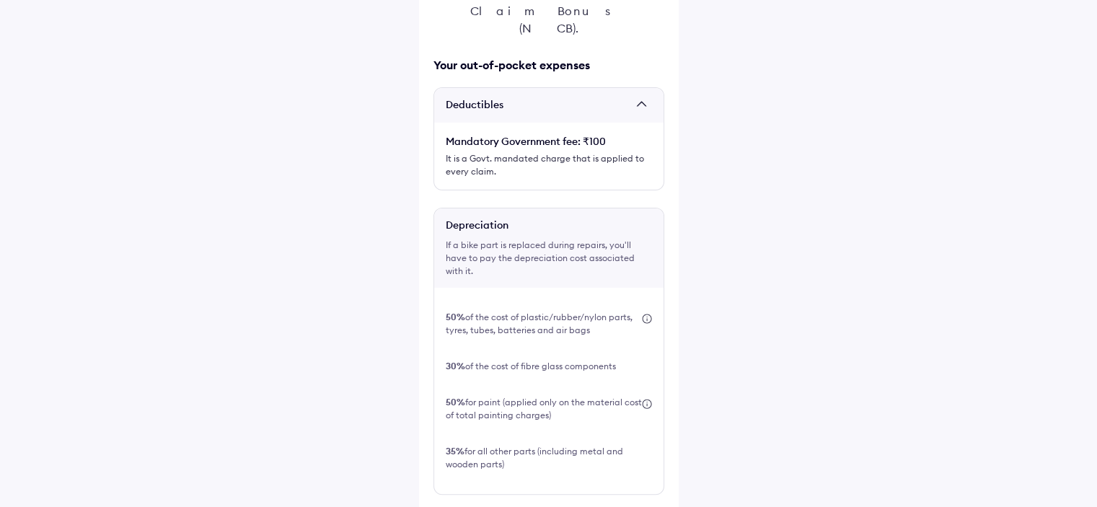
scroll to position [308, 0]
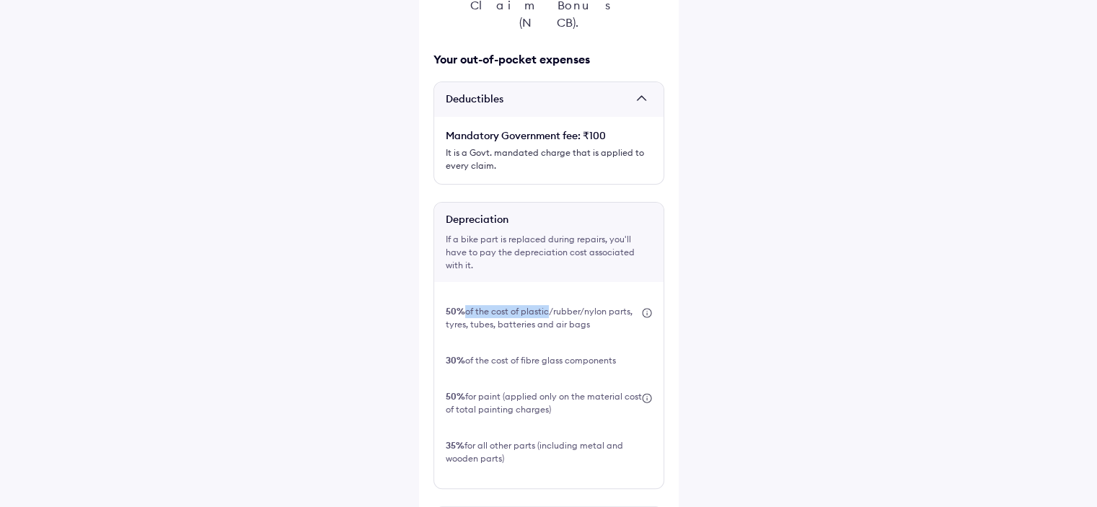
drag, startPoint x: 463, startPoint y: 190, endPoint x: 545, endPoint y: 193, distance: 82.3
click at [545, 305] on div "50% of the cost of plastic/rubber/nylon parts, tyres, tubes, batteries and air …" at bounding box center [544, 318] width 196 height 26
drag, startPoint x: 560, startPoint y: 190, endPoint x: 591, endPoint y: 190, distance: 31.7
click at [591, 305] on div "50% of the cost of plastic/rubber/nylon parts, tyres, tubes, batteries and air …" at bounding box center [544, 318] width 196 height 26
click at [463, 305] on div "50% of the cost of plastic/rubber/nylon parts, tyres, tubes, batteries and air …" at bounding box center [544, 318] width 196 height 26
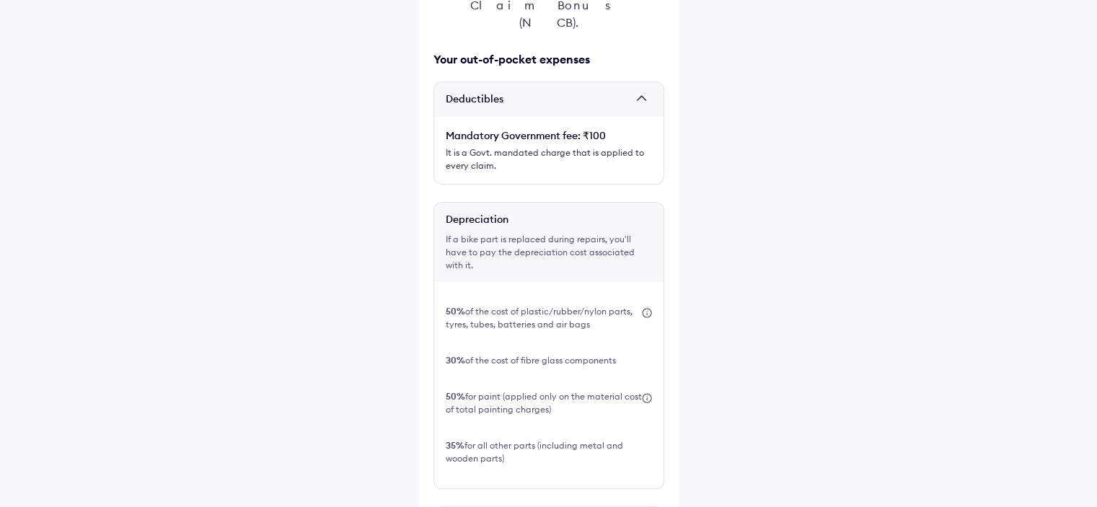
drag, startPoint x: 478, startPoint y: 247, endPoint x: 618, endPoint y: 255, distance: 140.2
click at [618, 343] on div "30% of the cost of fibre glass components" at bounding box center [549, 361] width 206 height 36
drag, startPoint x: 468, startPoint y: 276, endPoint x: 547, endPoint y: 291, distance: 80.6
click at [547, 390] on div "50% for paint (applied only on the material cost of total painting charges)" at bounding box center [544, 403] width 196 height 26
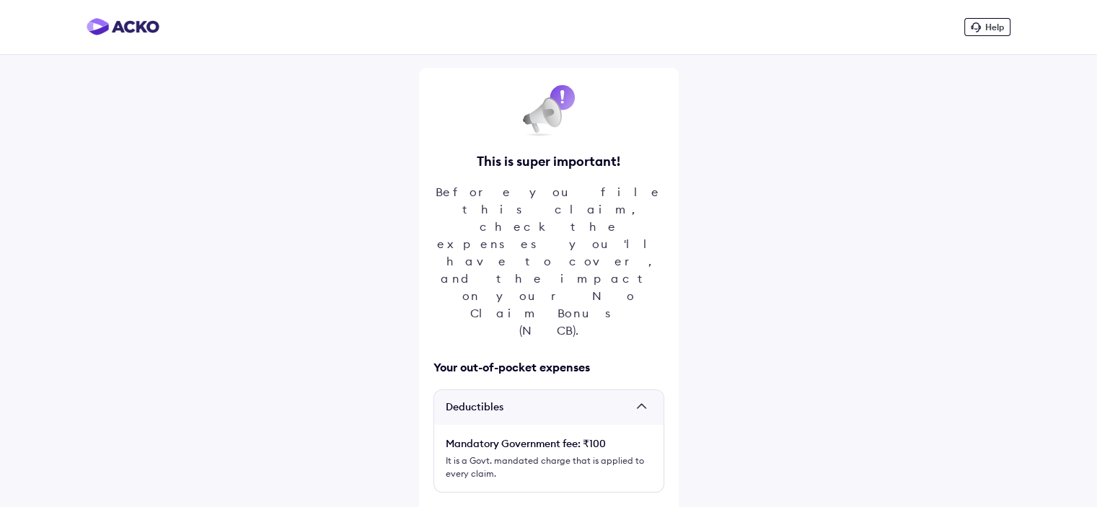
scroll to position [444, 0]
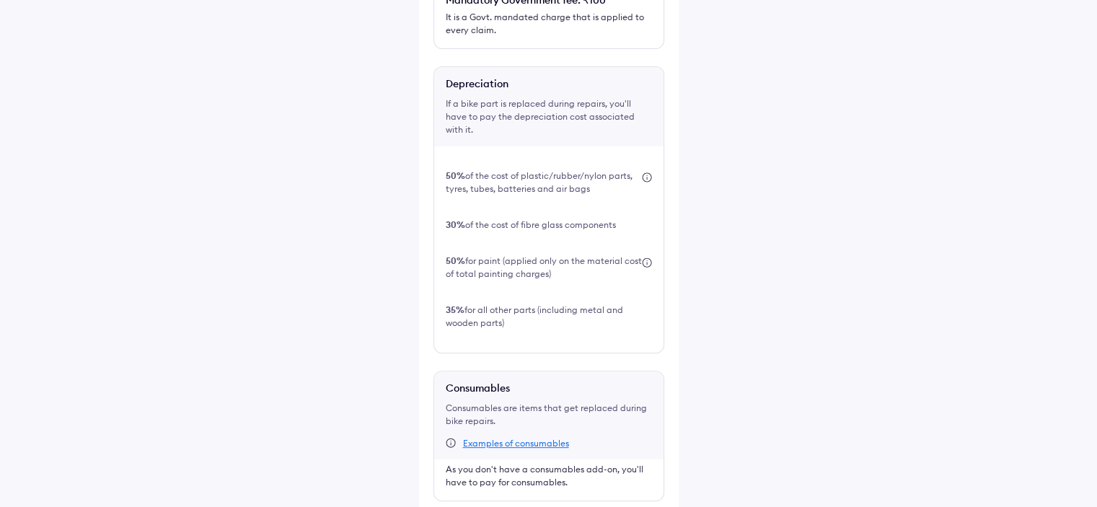
click at [594, 227] on div "50% of the cost of plastic/rubber/nylon parts, tyres, tubes, batteries and air …" at bounding box center [548, 249] width 229 height 206
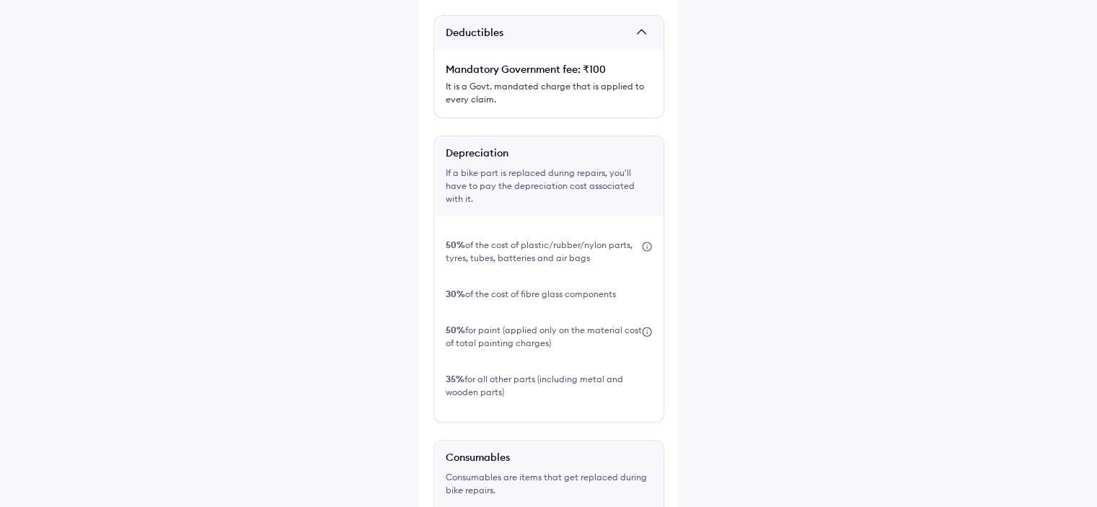
scroll to position [656, 0]
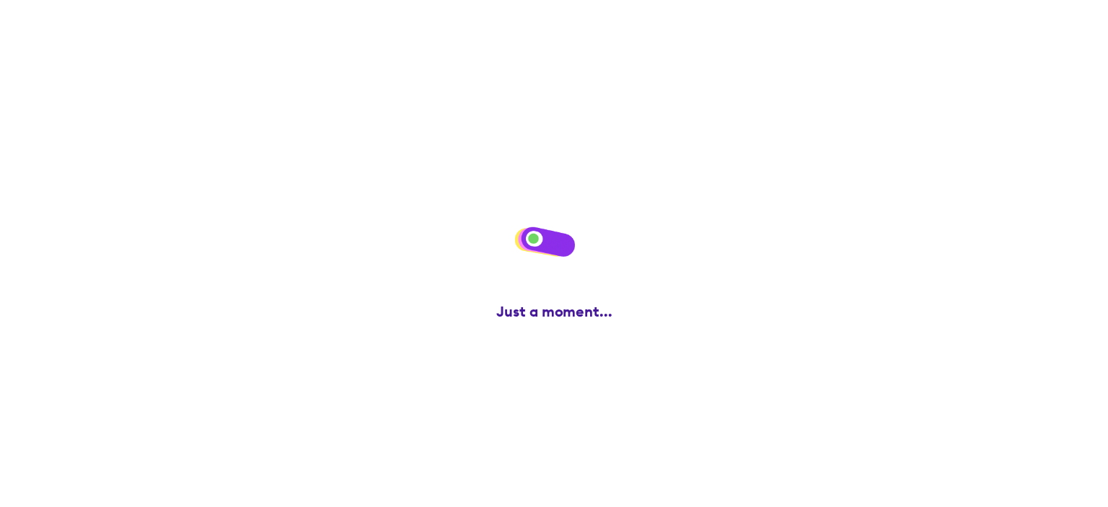
scroll to position [0, 0]
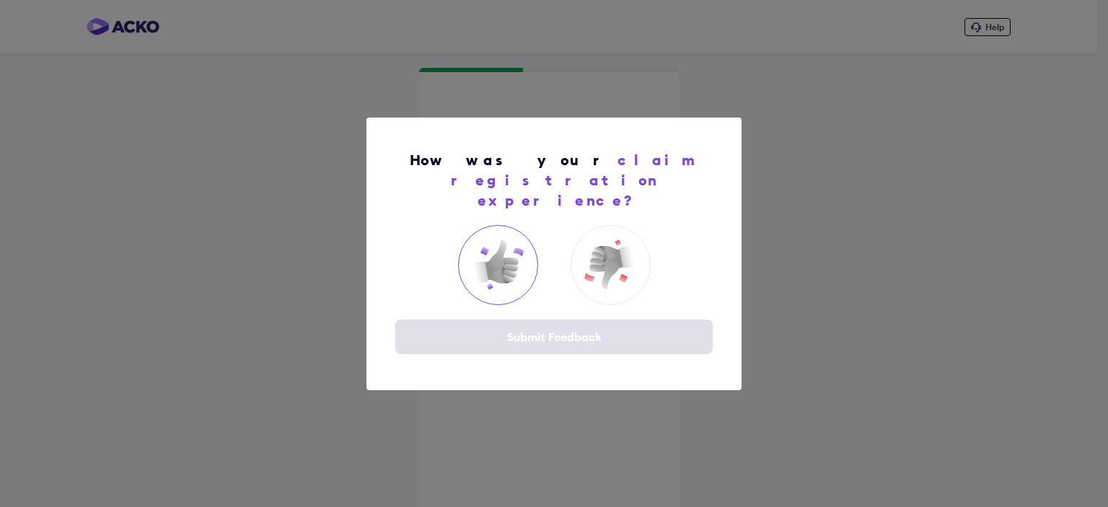
click at [482, 259] on img at bounding box center [498, 265] width 58 height 58
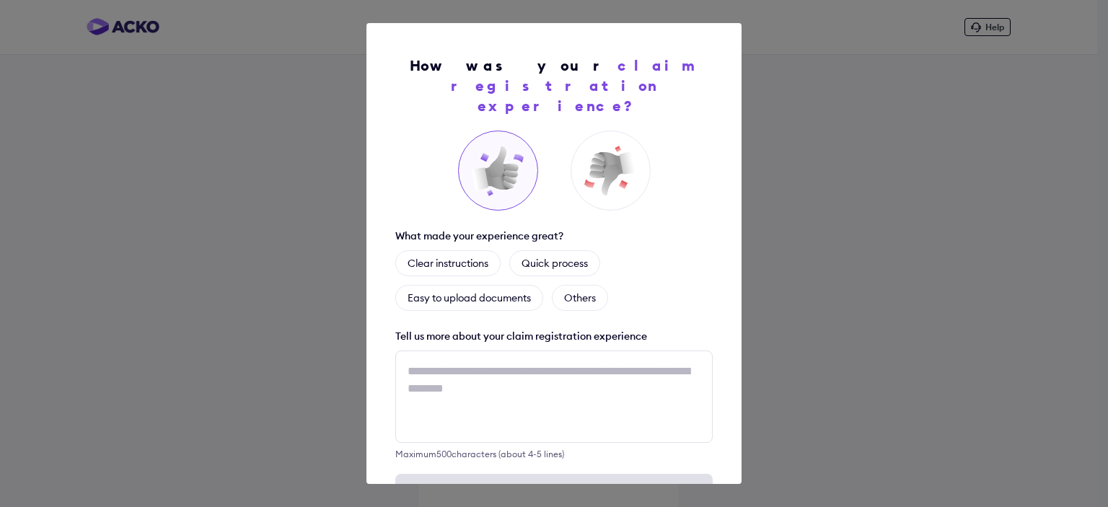
click at [798, 278] on div "How was your claim registration experience? What made your experience great? Cl…" at bounding box center [554, 253] width 1108 height 507
click at [108, 230] on div "How was your claim registration experience? What made your experience great? Cl…" at bounding box center [554, 253] width 1108 height 507
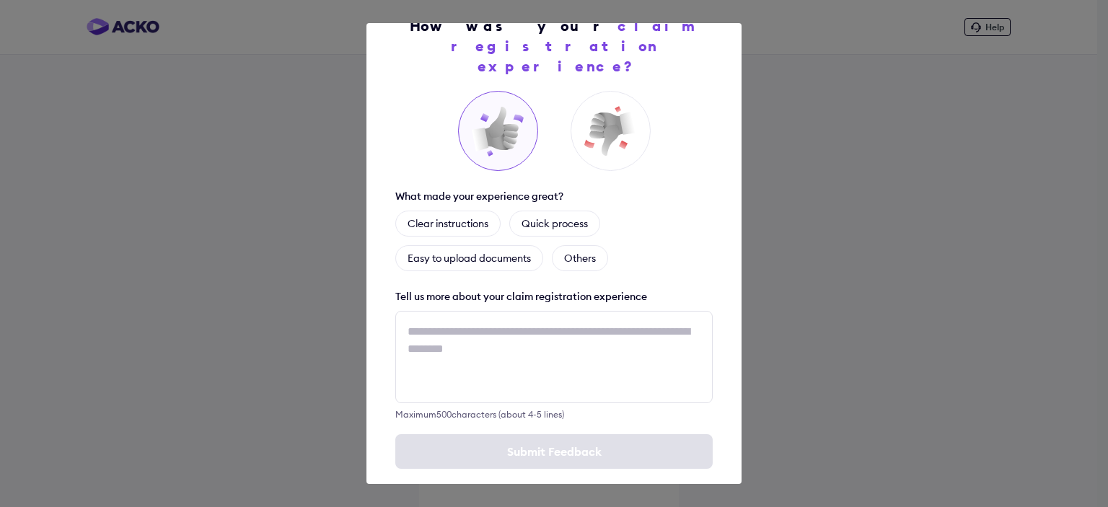
scroll to position [40, 0]
click at [880, 282] on div "How was your claim registration experience? What made your experience great? Cl…" at bounding box center [554, 253] width 1108 height 507
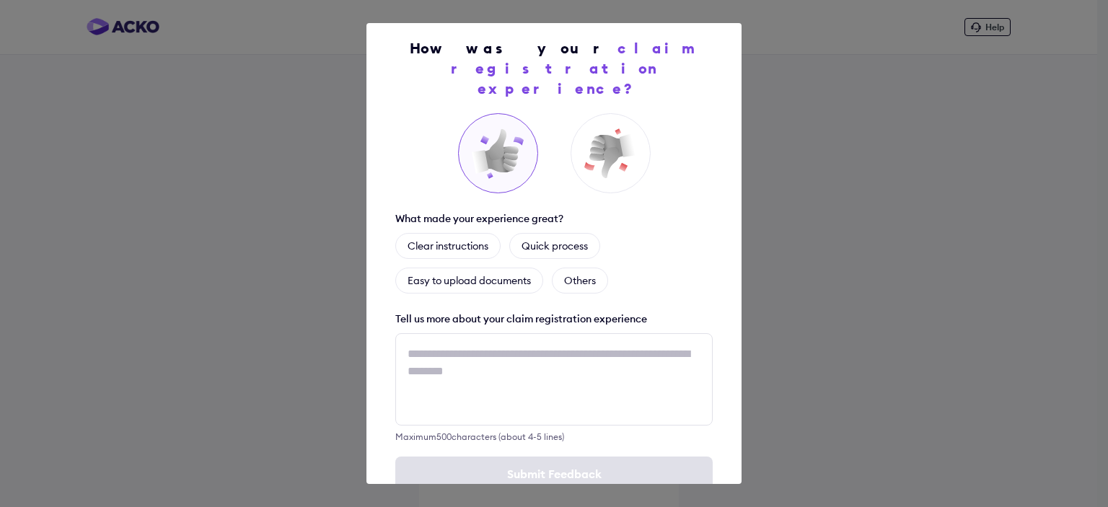
scroll to position [0, 0]
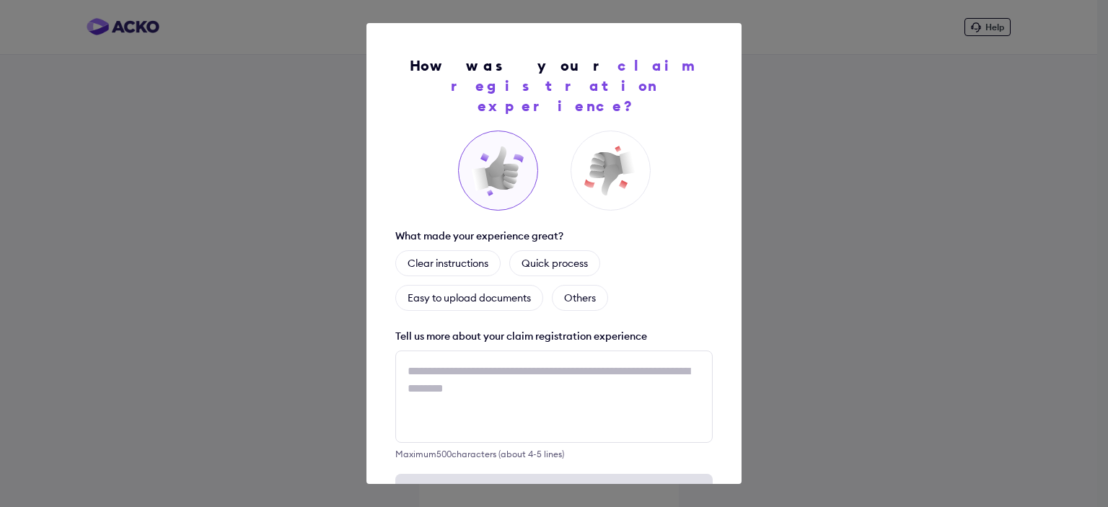
click at [841, 77] on div "How was your claim registration experience? What made your experience great? Cl…" at bounding box center [554, 253] width 1108 height 507
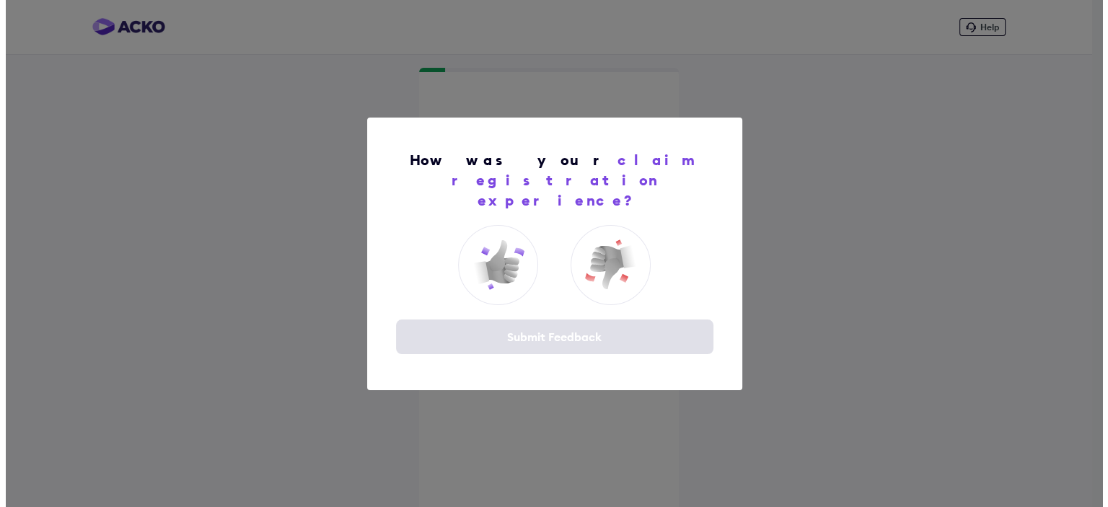
scroll to position [14, 0]
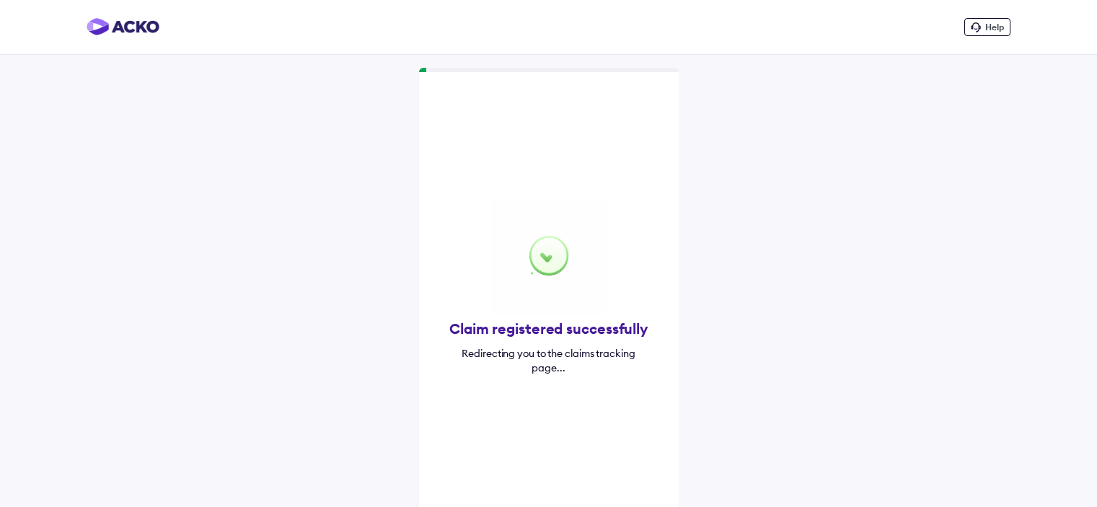
scroll to position [14, 0]
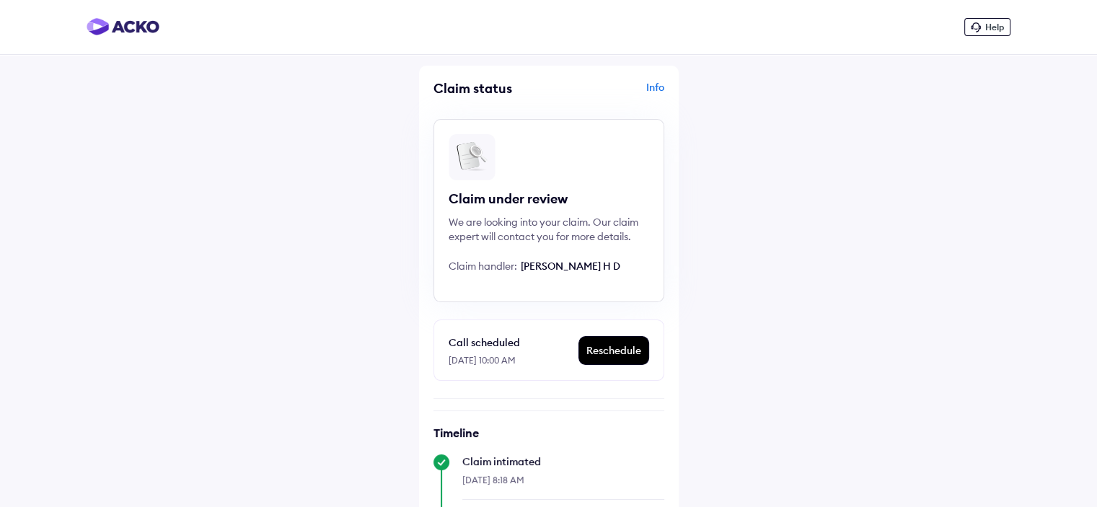
click at [131, 29] on img at bounding box center [123, 26] width 73 height 17
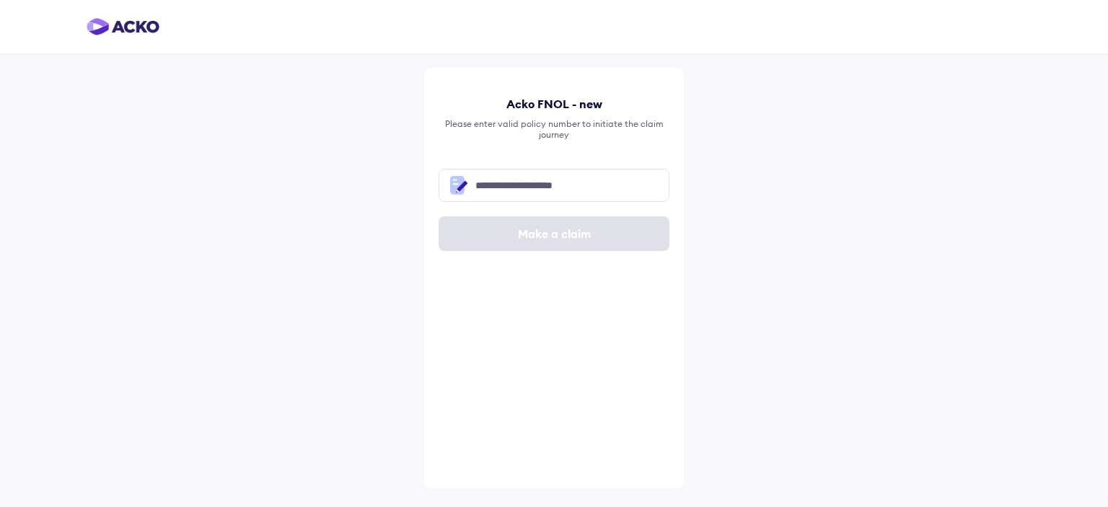
click at [131, 29] on img at bounding box center [123, 26] width 73 height 17
